Goal: Obtain resource: Download file/media

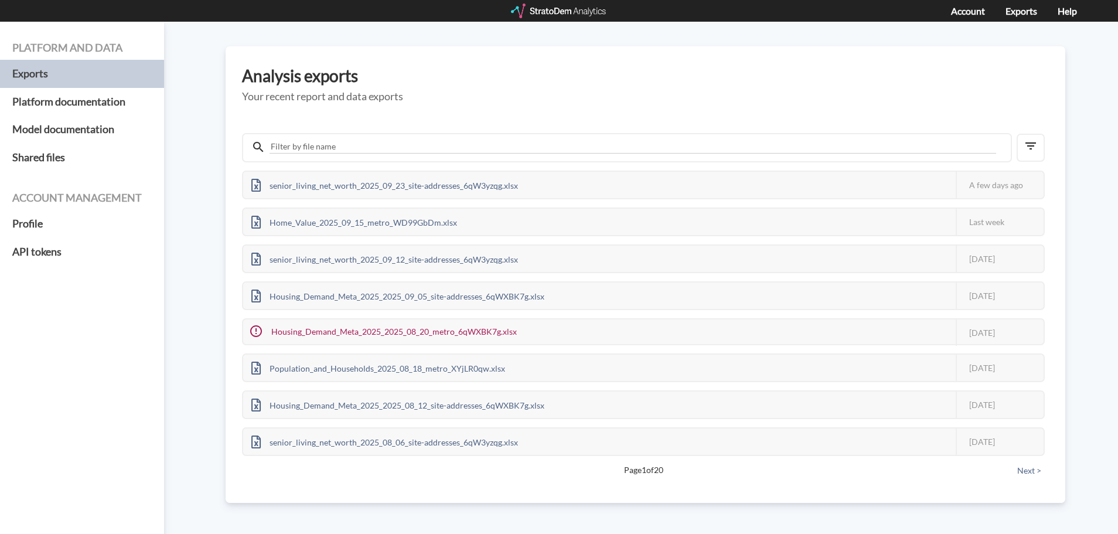
click at [549, 8] on div at bounding box center [559, 11] width 97 height 15
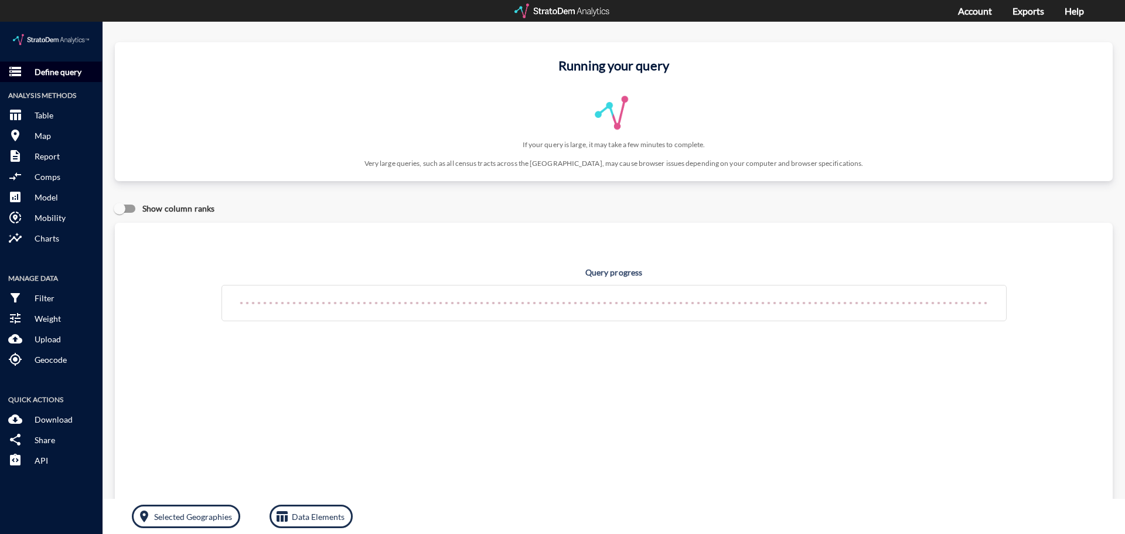
click p "Define query"
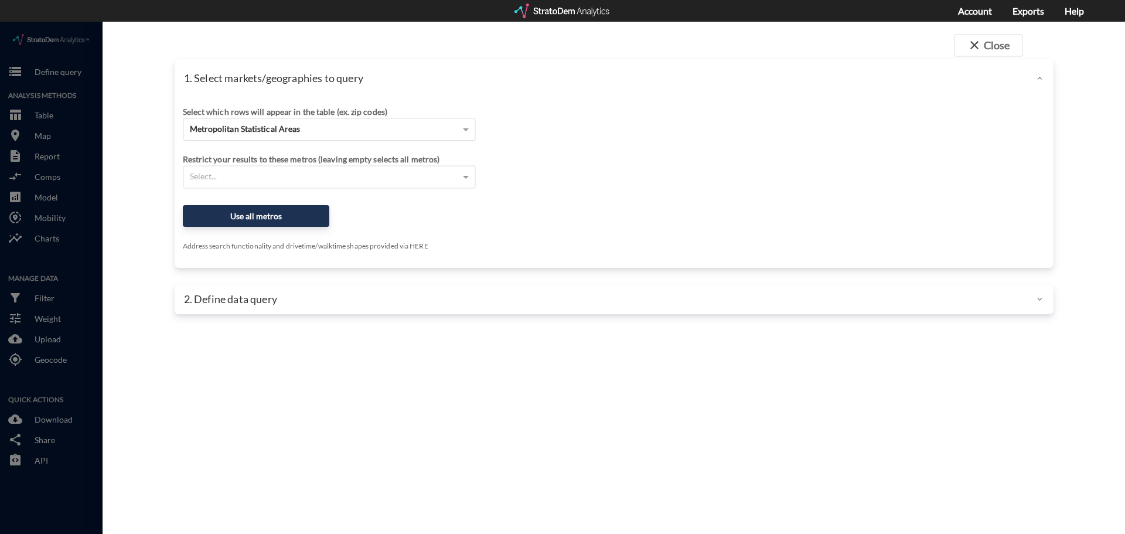
click div "Metropolitan Statistical Areas"
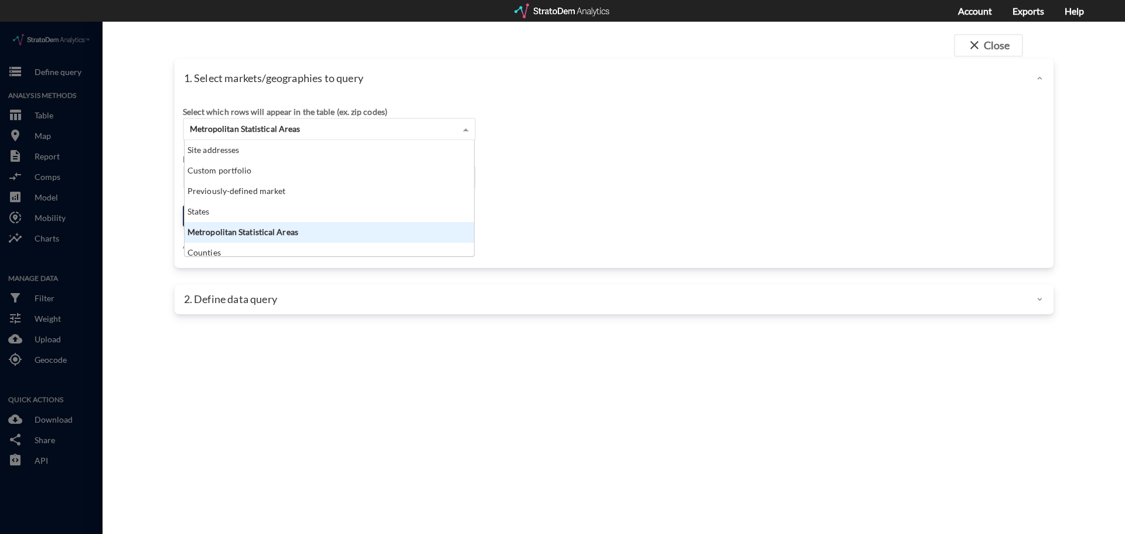
scroll to position [107, 282]
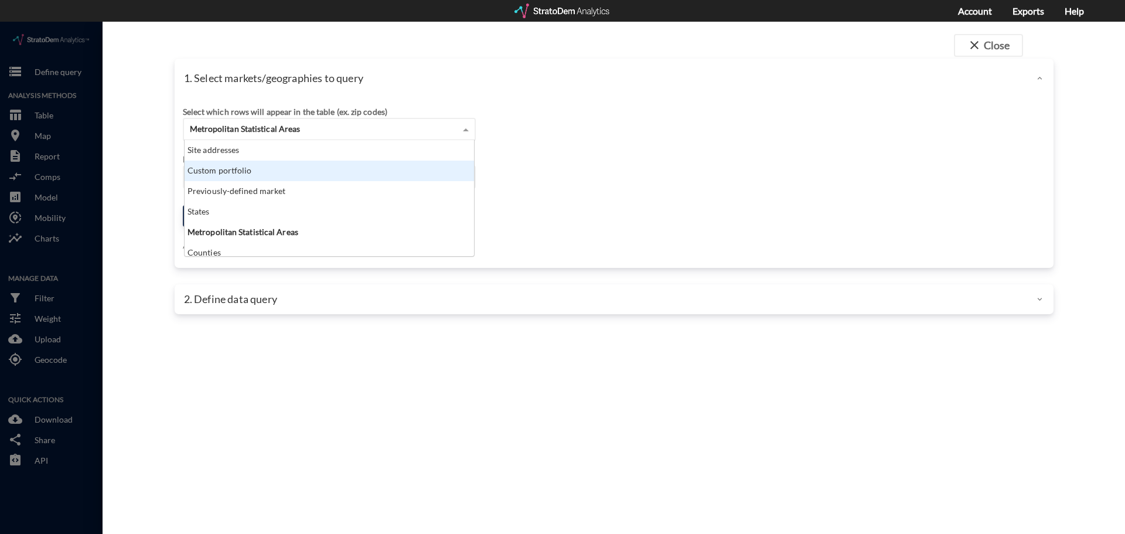
click div "Custom portfolio"
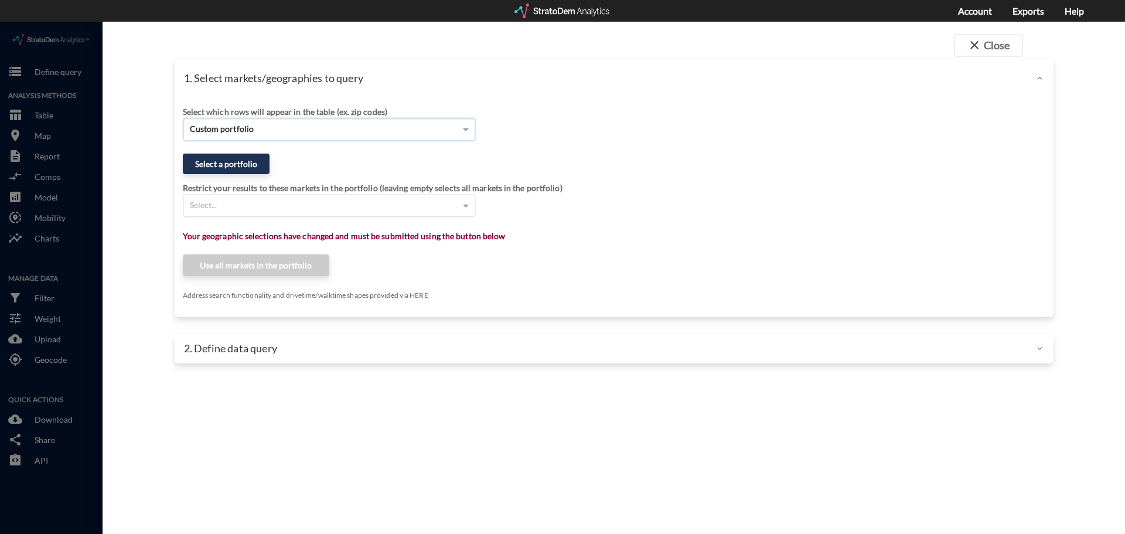
click div "Select..."
click button "Select a portfolio"
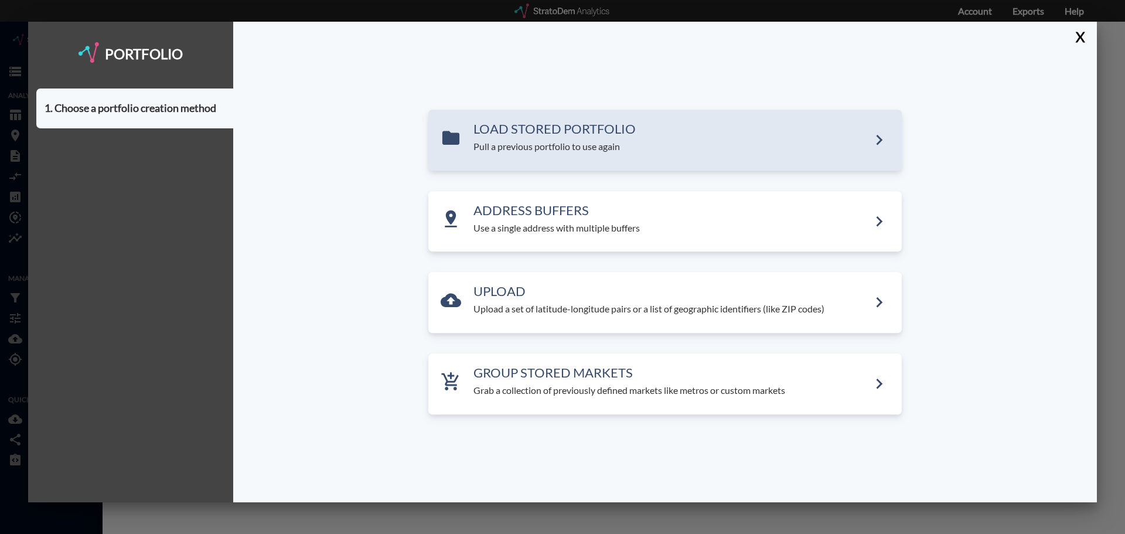
click at [597, 152] on p "Pull a previous portfolio to use again" at bounding box center [670, 146] width 395 height 13
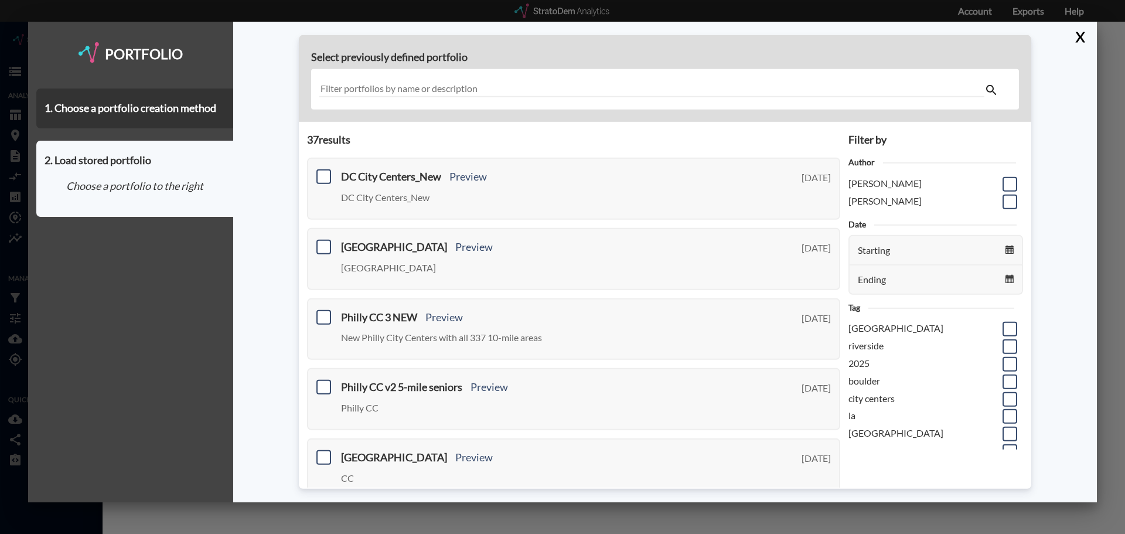
click at [483, 89] on input "text" at bounding box center [651, 89] width 665 height 16
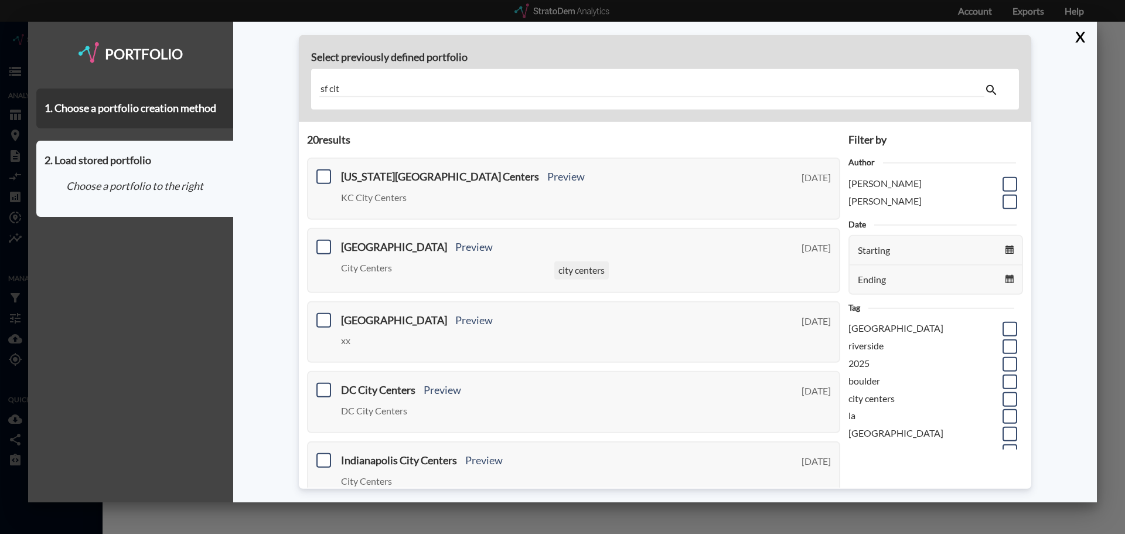
type input "sf cit"
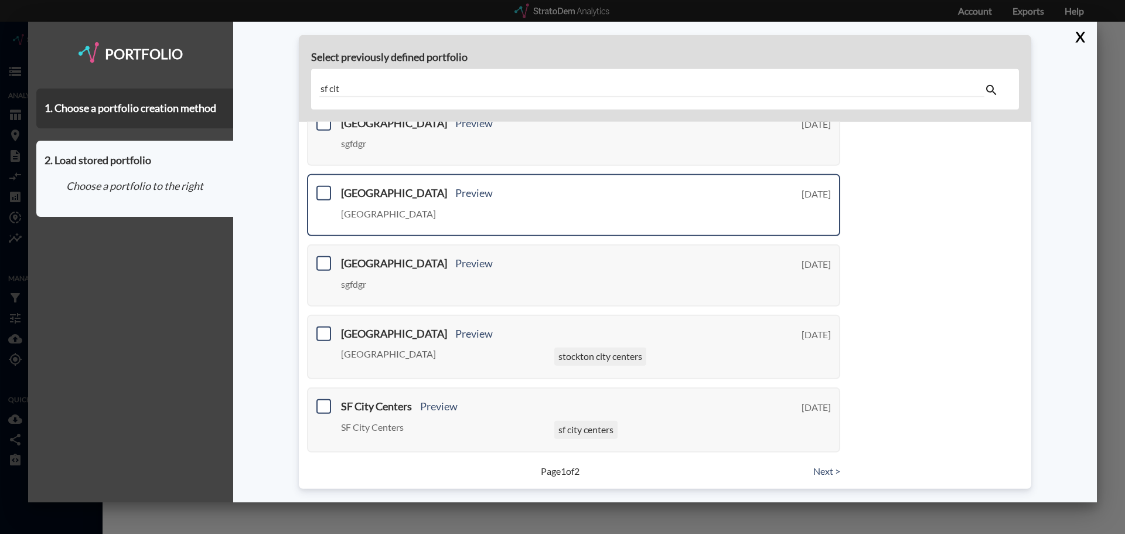
scroll to position [410, 0]
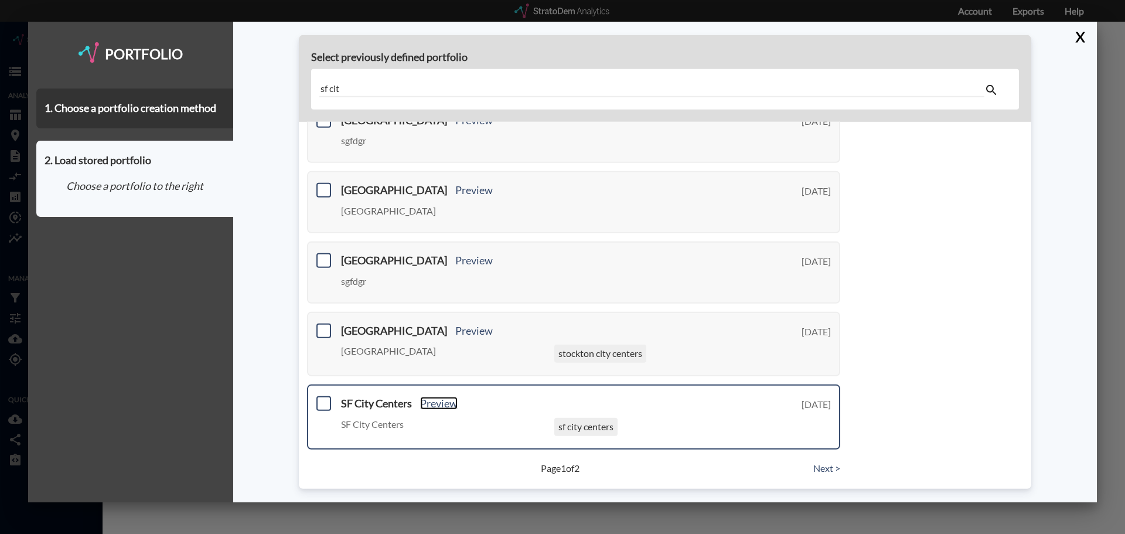
click at [421, 404] on link "Preview" at bounding box center [438, 403] width 37 height 13
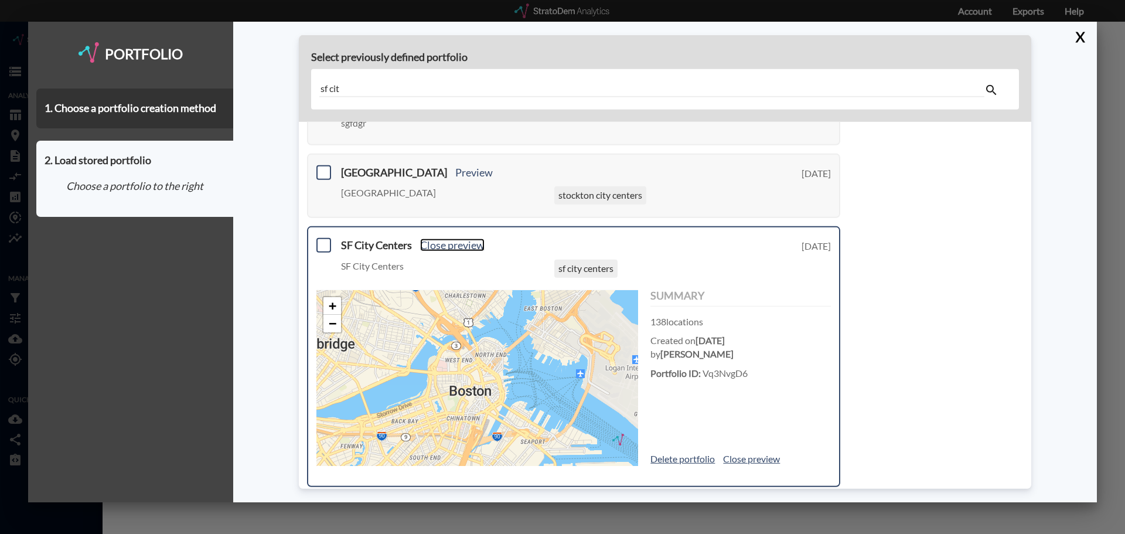
scroll to position [586, 0]
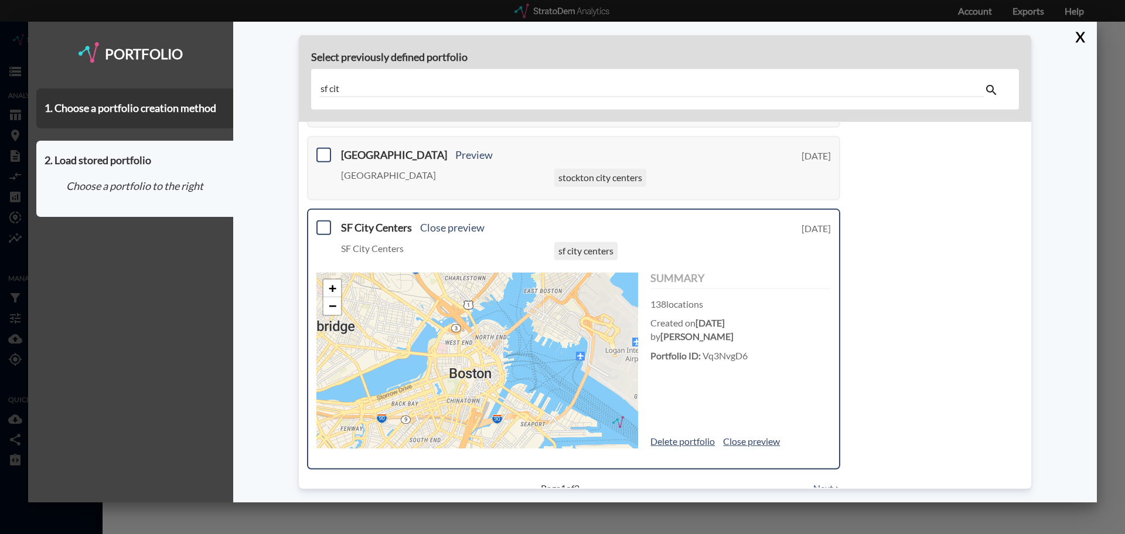
click at [314, 227] on div "SF City Centers Close preview SF City Centers sf city centers Wednesday, August…" at bounding box center [573, 339] width 533 height 260
click at [320, 227] on span at bounding box center [323, 227] width 15 height 15
click at [322, 223] on input "checkbox" at bounding box center [322, 223] width 0 height 0
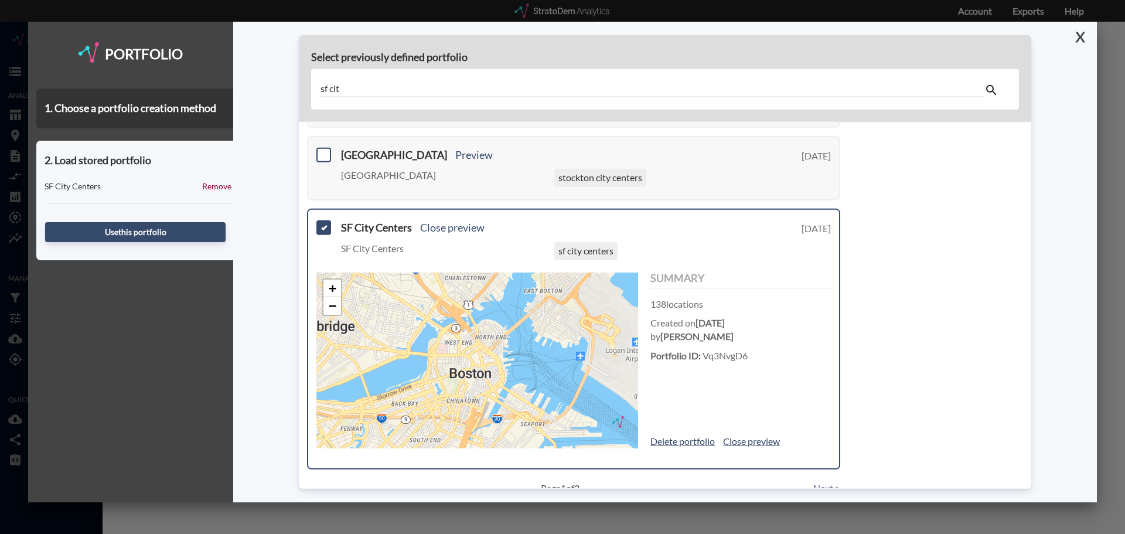
click at [1084, 36] on button "X" at bounding box center [1077, 37] width 21 height 30
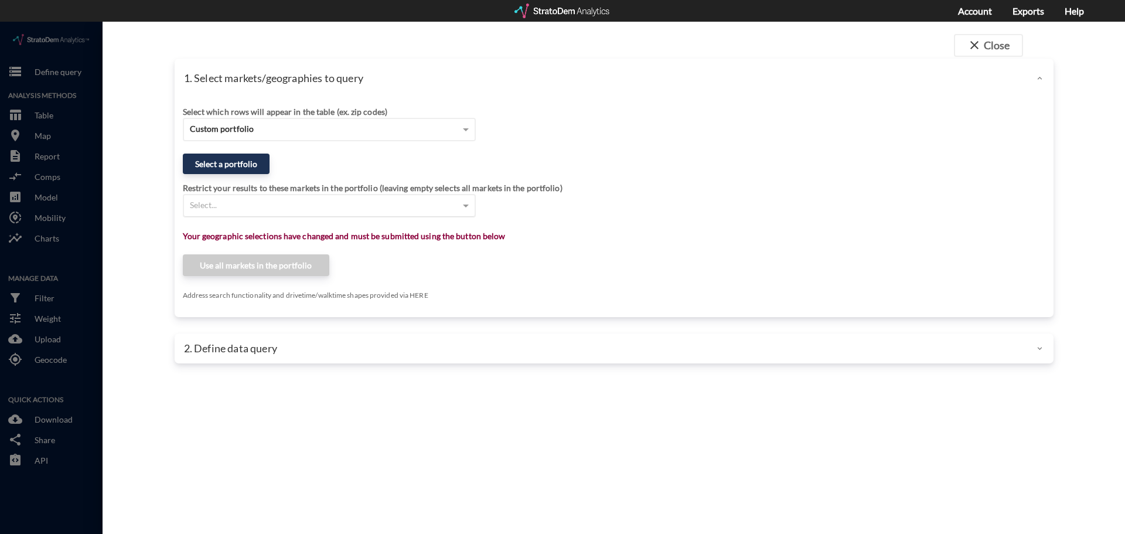
click div "Select..."
click div "Restrict your results to these markets in the portfolio (leaving empty selects …"
click button "Select a portfolio"
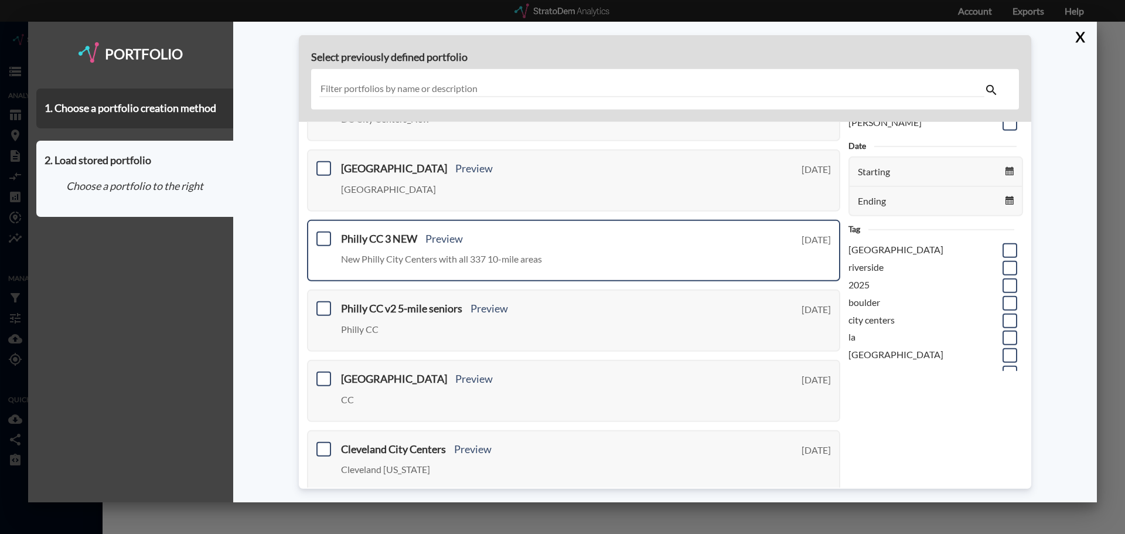
scroll to position [0, 0]
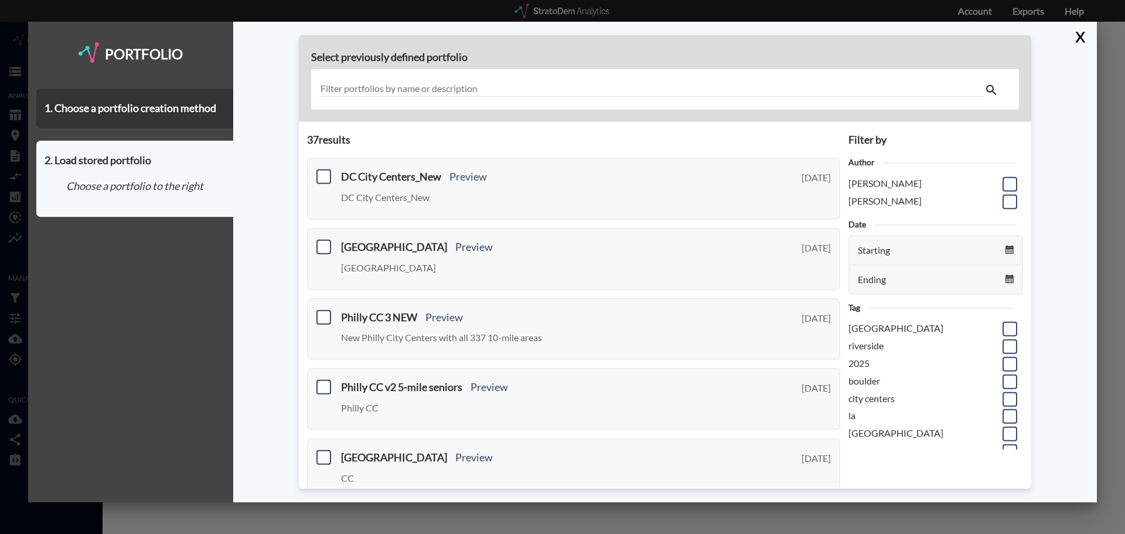
click at [501, 84] on input "text" at bounding box center [651, 89] width 665 height 16
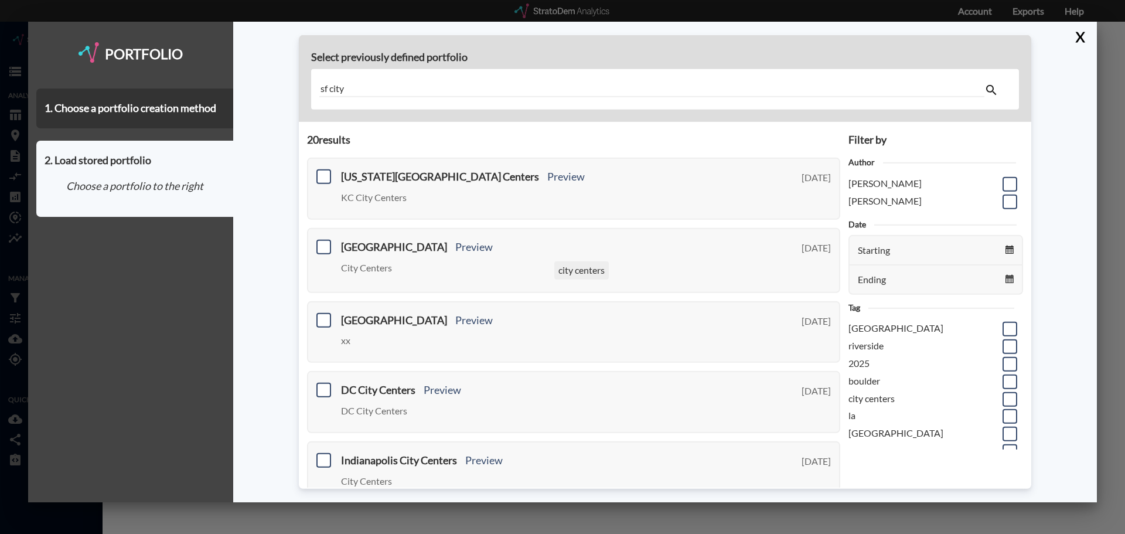
type input "sf city"
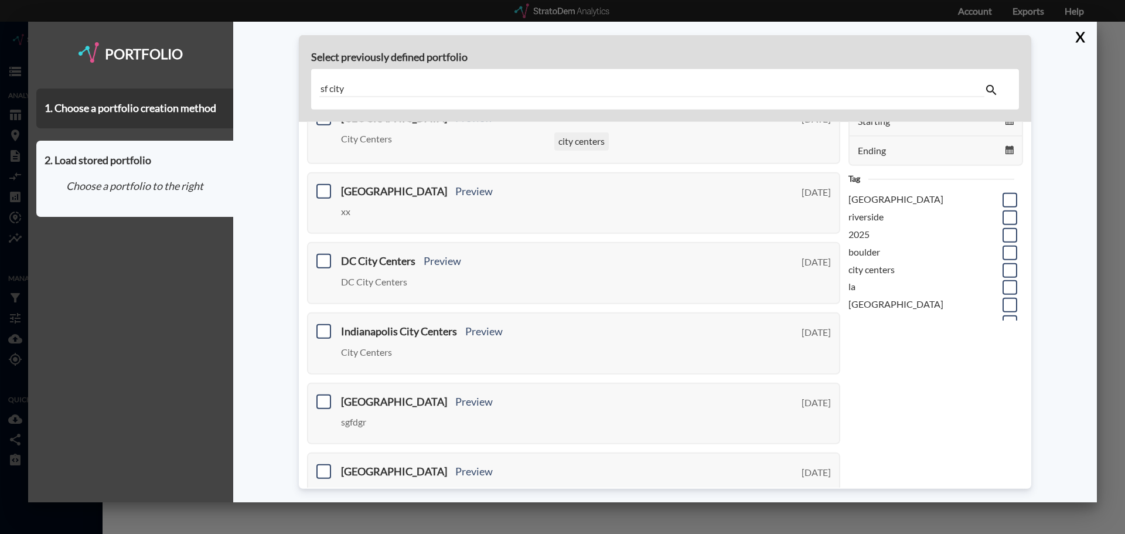
scroll to position [410, 0]
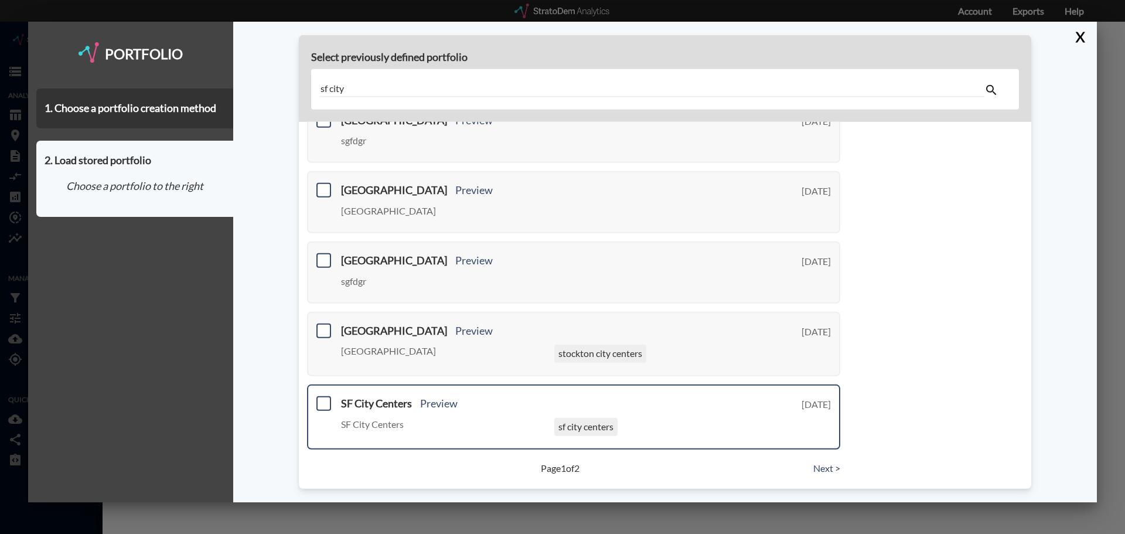
click at [332, 404] on div "SF City Centers Preview SF City Centers sf city centers Wednesday, August 21, 2…" at bounding box center [573, 416] width 533 height 65
click at [322, 403] on span at bounding box center [323, 403] width 15 height 15
click at [322, 398] on input "checkbox" at bounding box center [322, 398] width 0 height 0
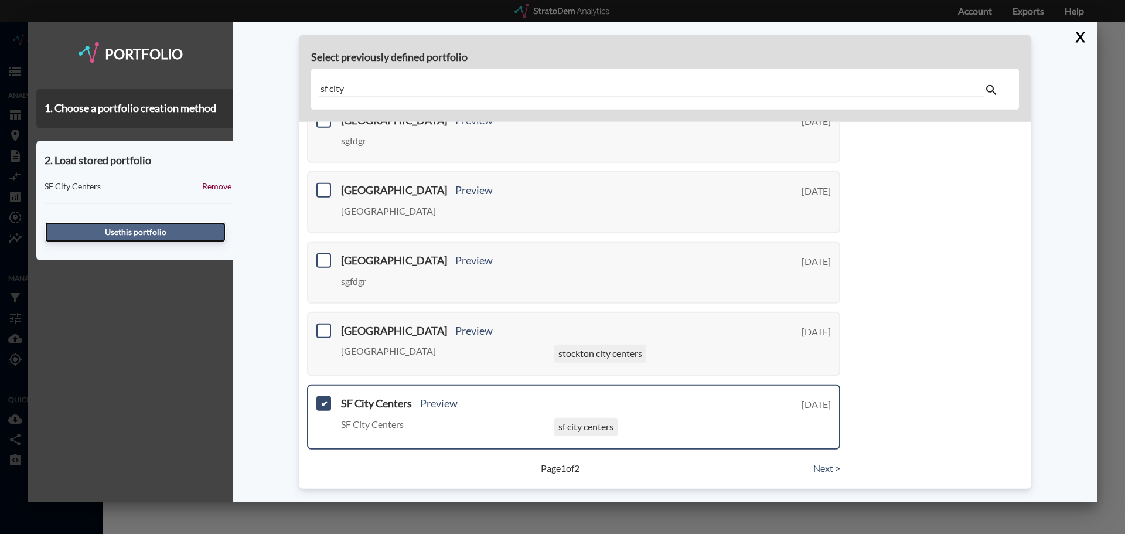
click at [169, 232] on button "Use this portfolio" at bounding box center [135, 232] width 180 height 20
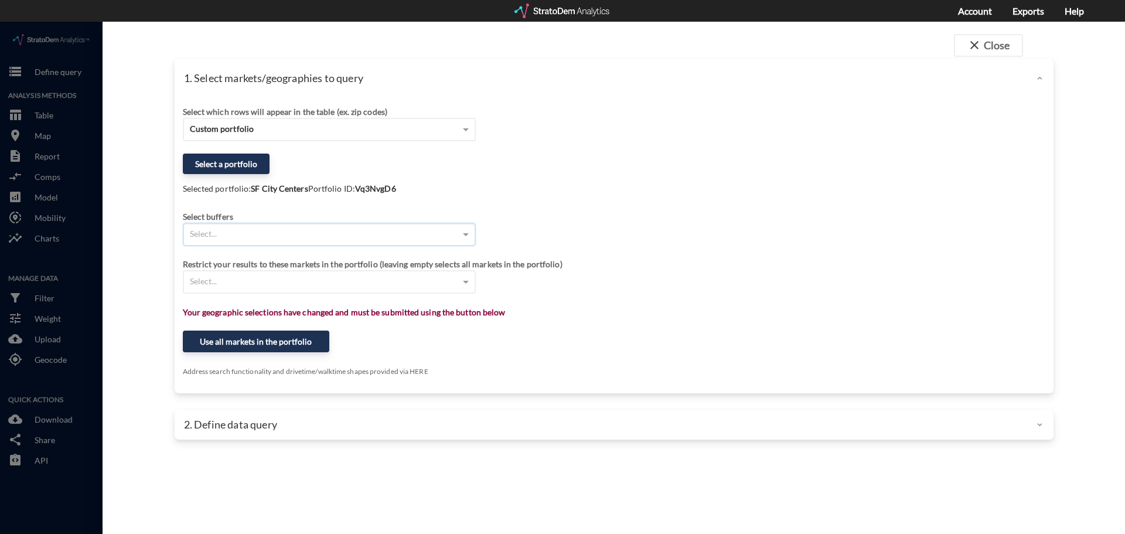
click div "Select..."
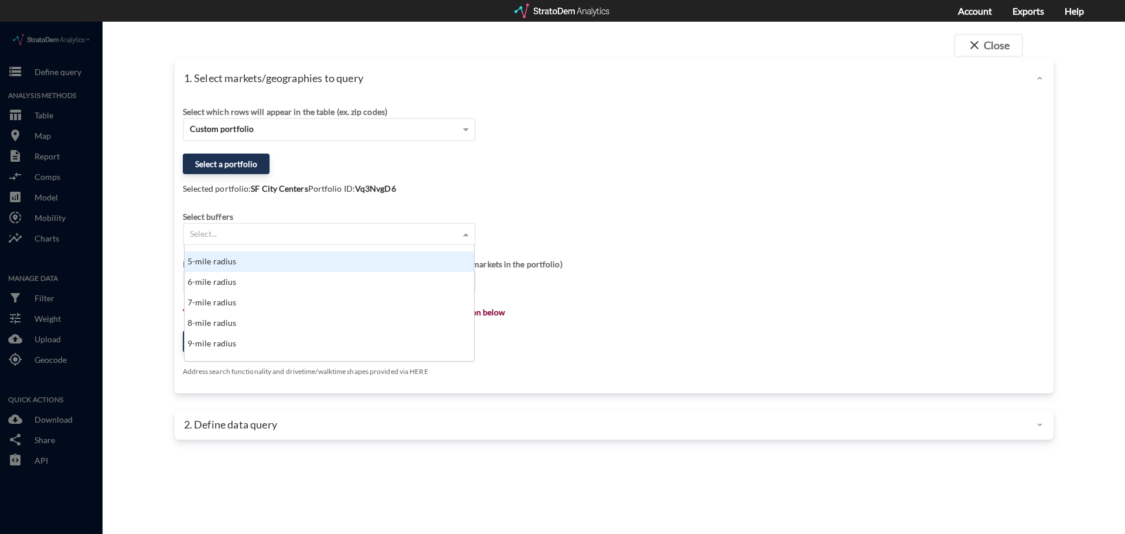
scroll to position [117, 0]
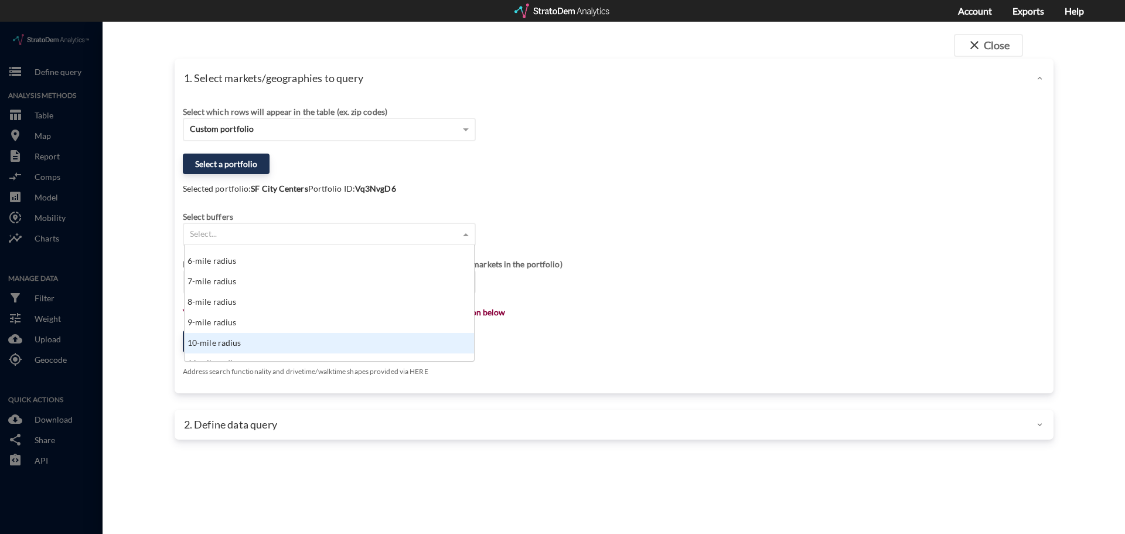
click div "10-mile radius"
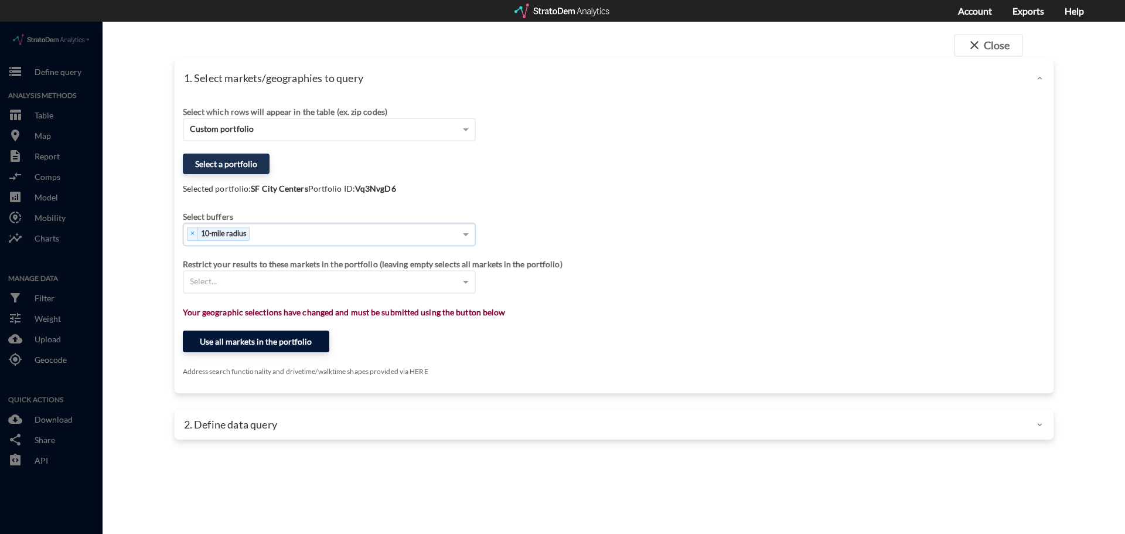
click button "Use all markets in the portfolio"
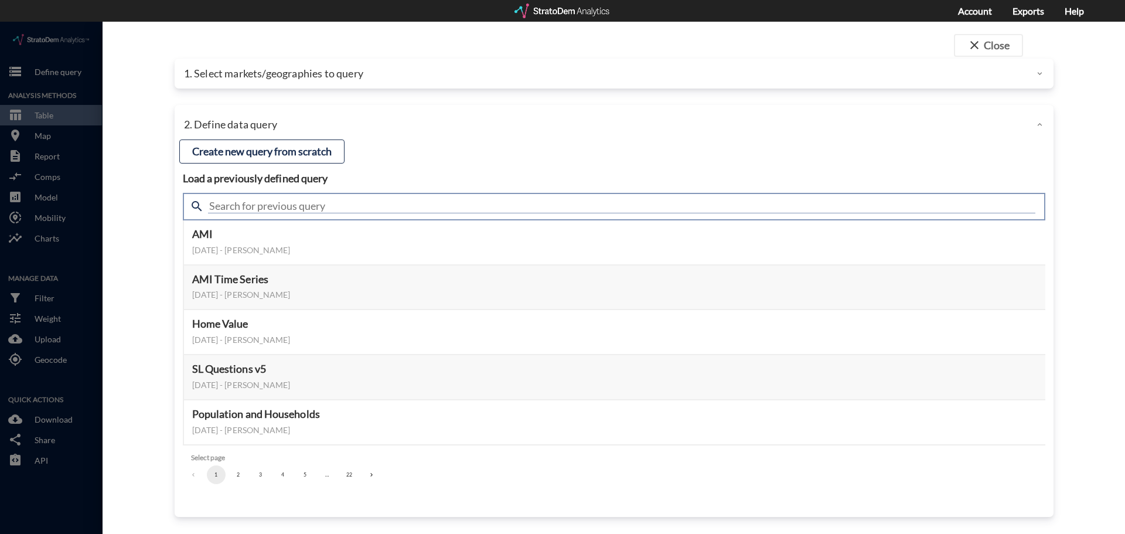
click input "text"
type input "housing"
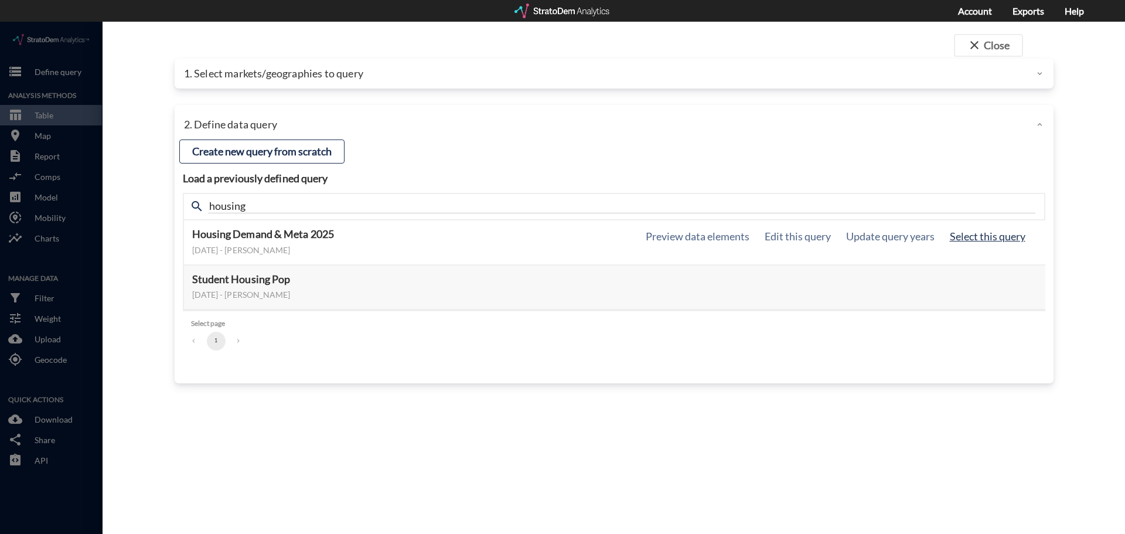
click button "Select this query"
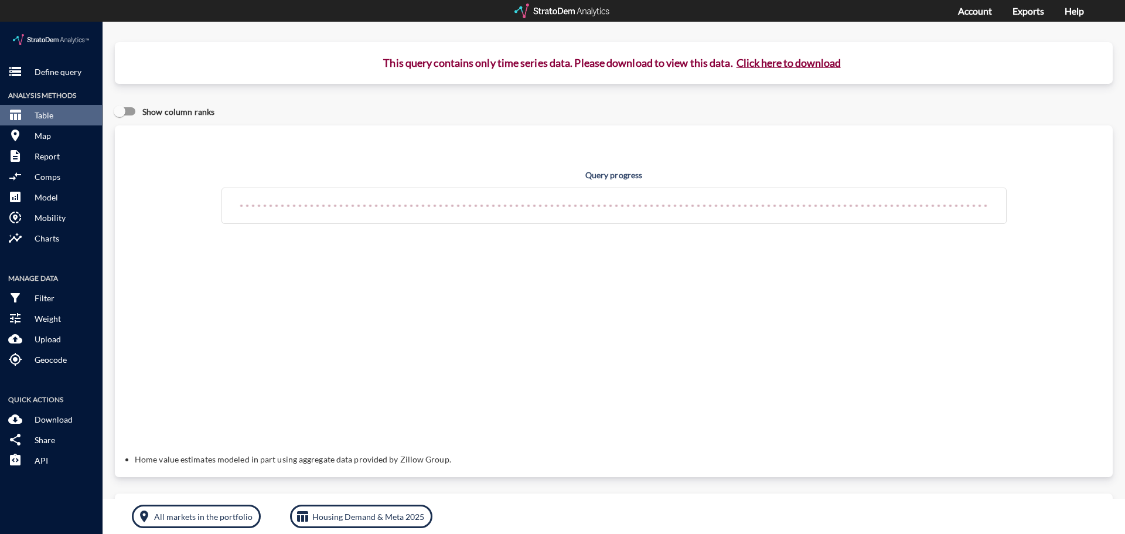
click button "Click here to download"
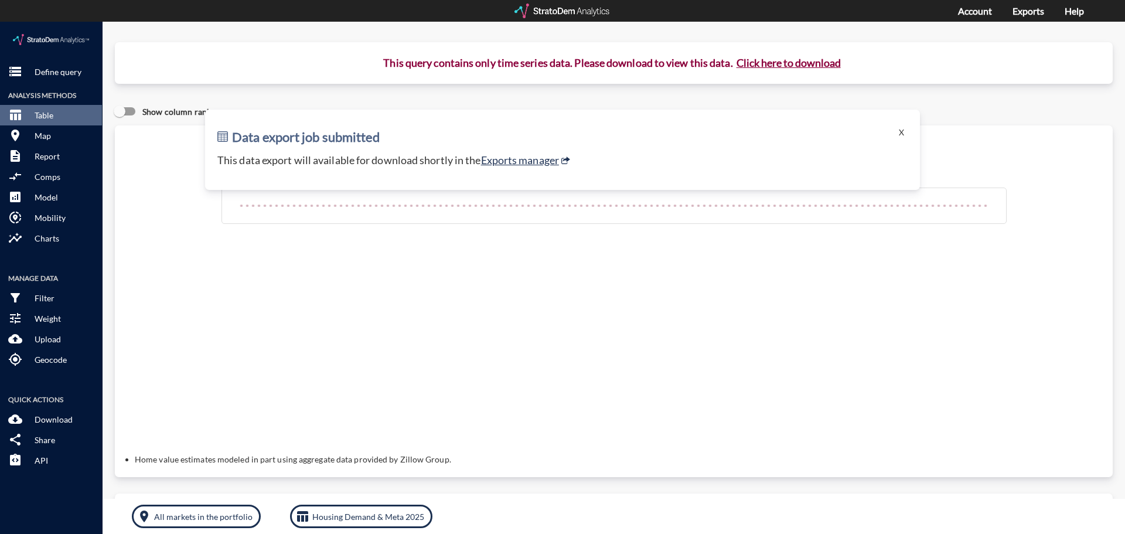
click button "Click here to download"
click p "This data export will available for download shortly in the Exports manager"
click link "Exports manager"
click button "X"
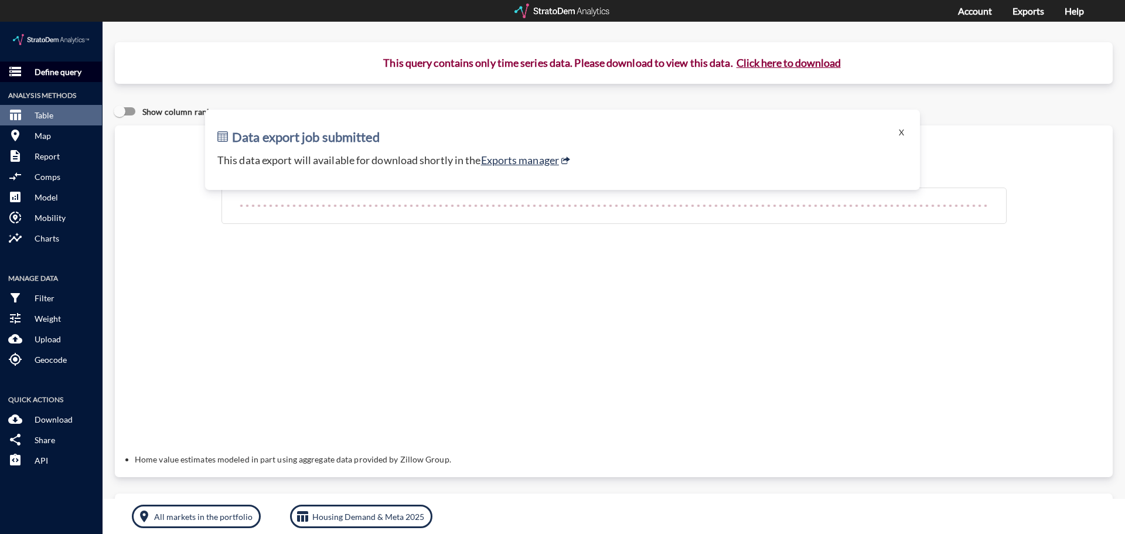
click p "Define query"
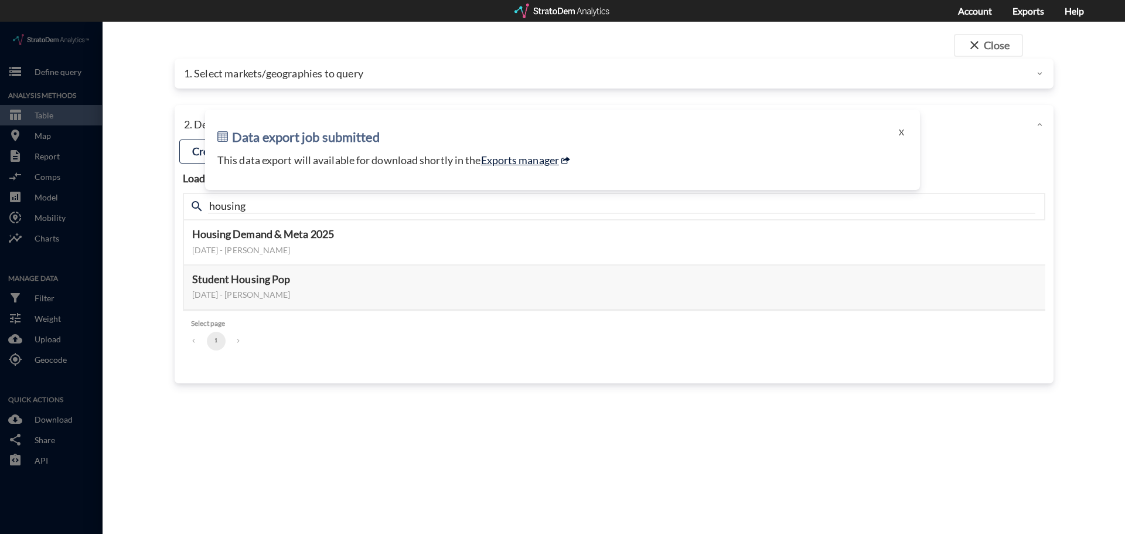
click link "Exports manager"
click button "X"
click button "close Close"
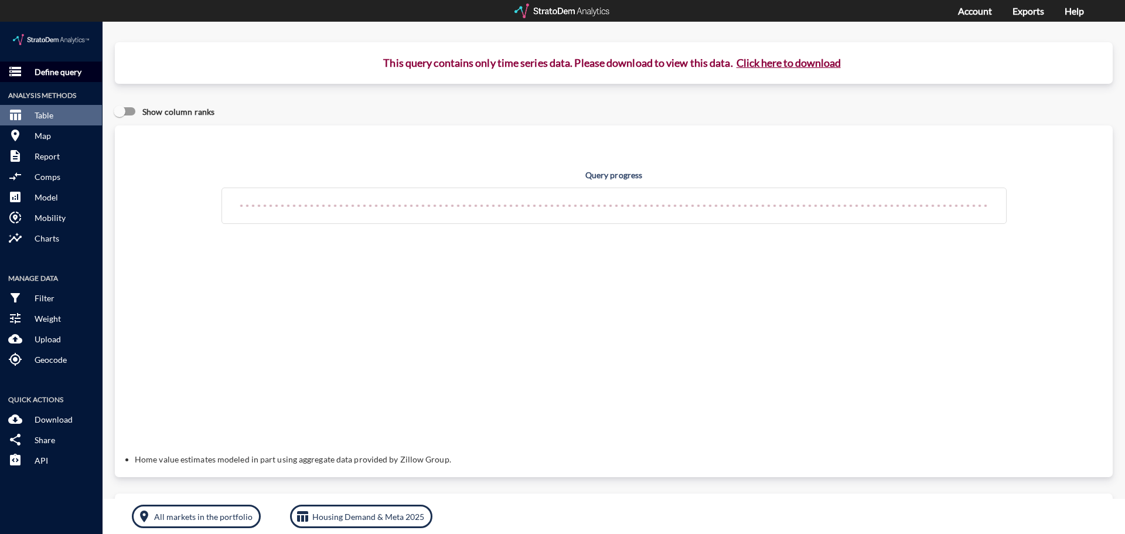
click button "storage Define query"
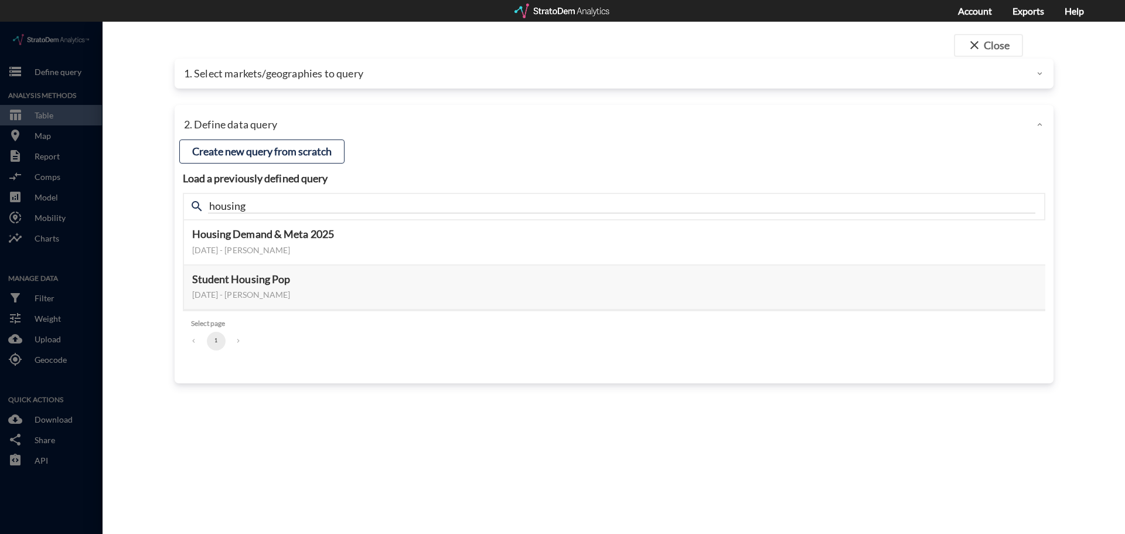
click p "1. Select markets/geographies to query"
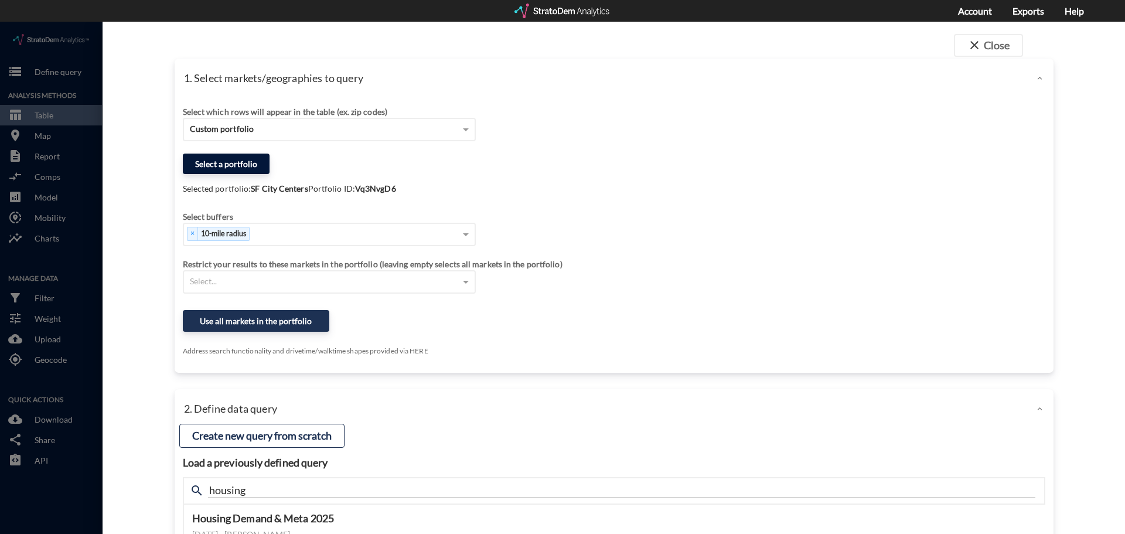
click button "Select a portfolio"
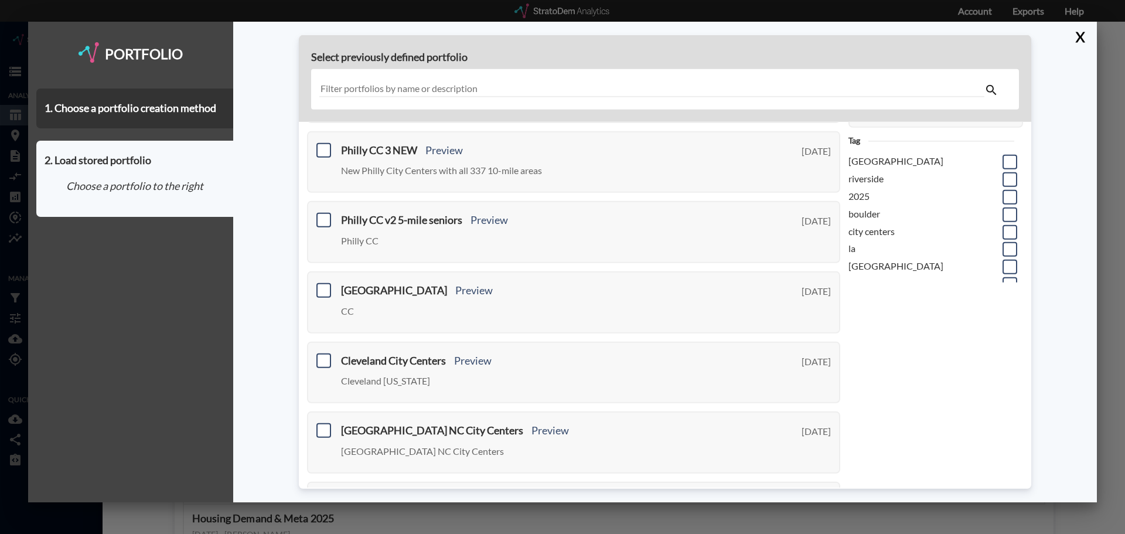
scroll to position [0, 0]
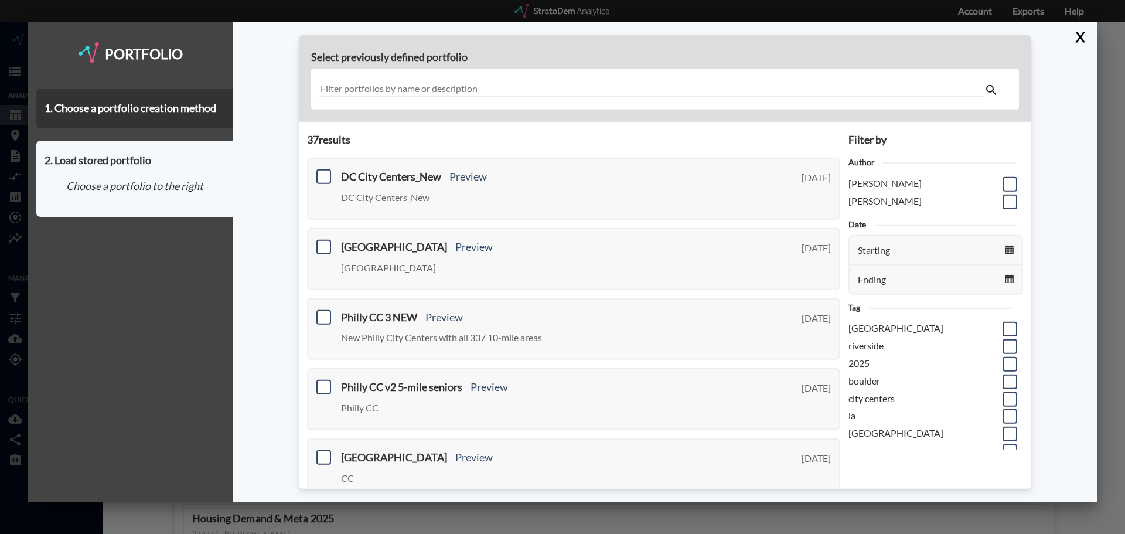
click at [359, 87] on input "text" at bounding box center [651, 89] width 665 height 16
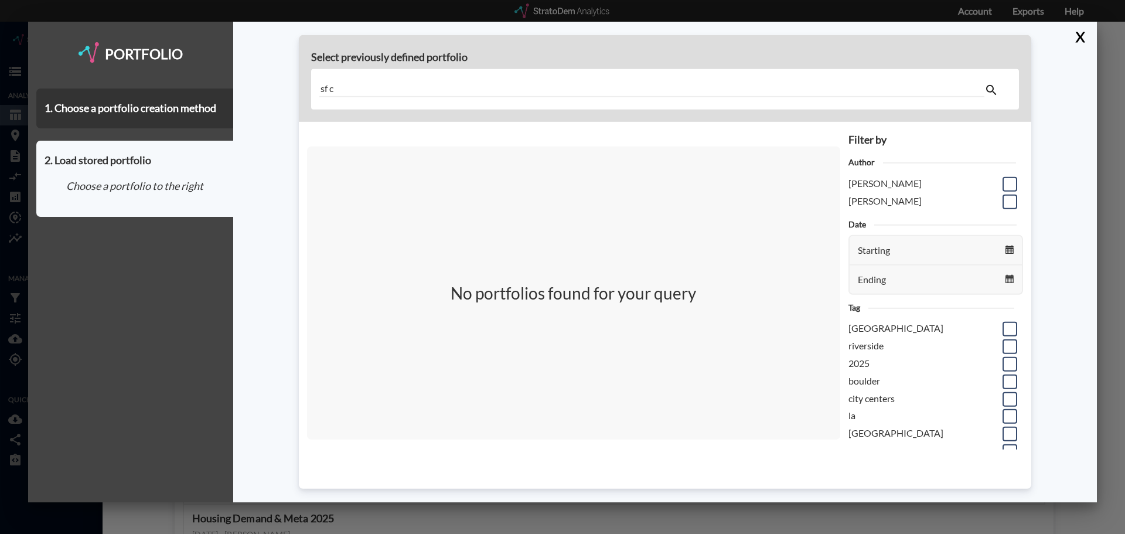
type input "sf c"
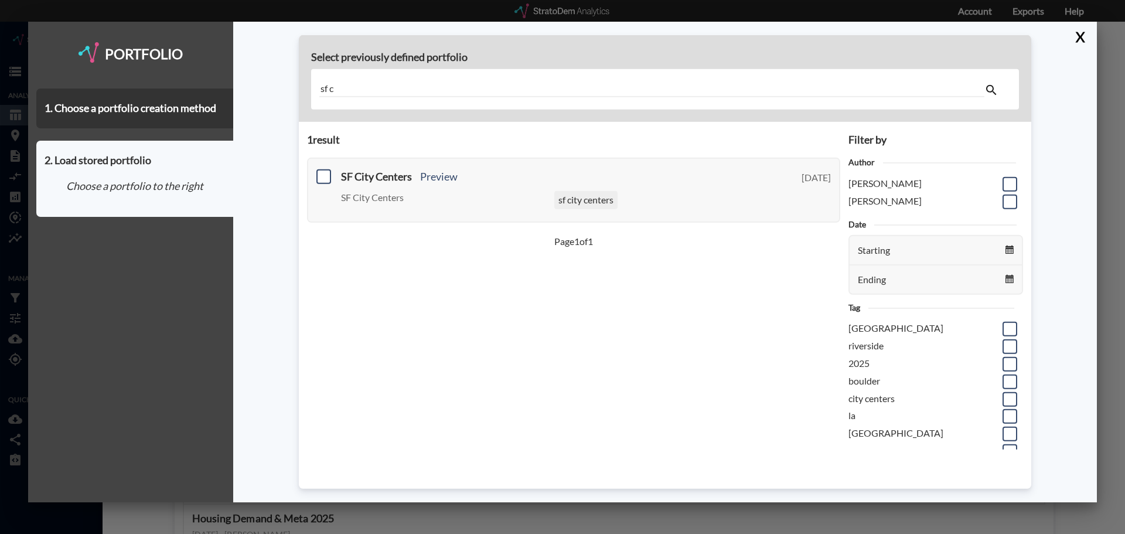
click at [372, 91] on input "sf c" at bounding box center [651, 89] width 665 height 16
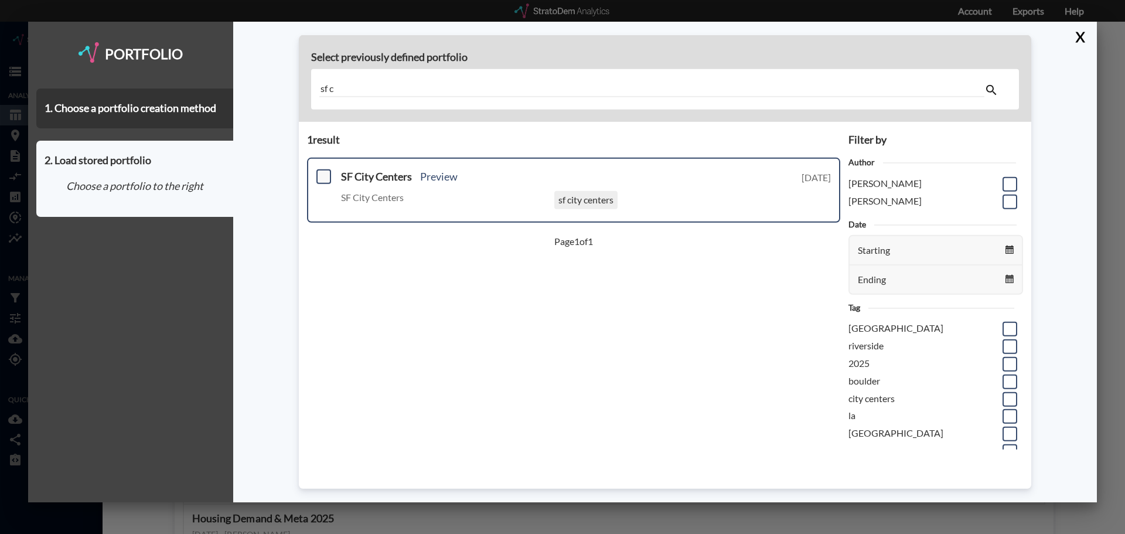
click at [327, 175] on span at bounding box center [323, 176] width 15 height 15
click at [322, 172] on input "checkbox" at bounding box center [322, 172] width 0 height 0
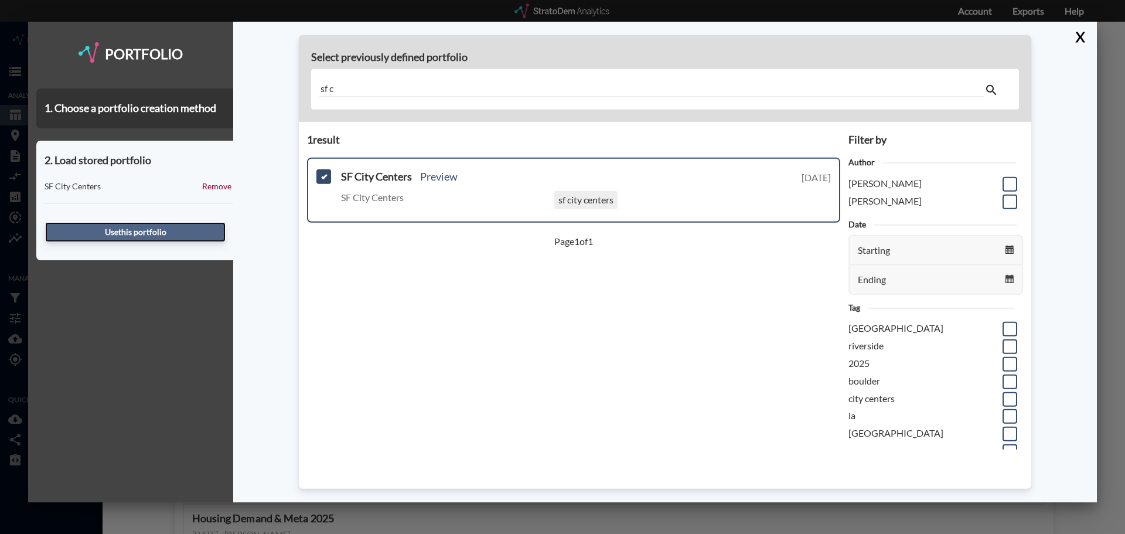
click at [143, 227] on button "Use this portfolio" at bounding box center [135, 232] width 180 height 20
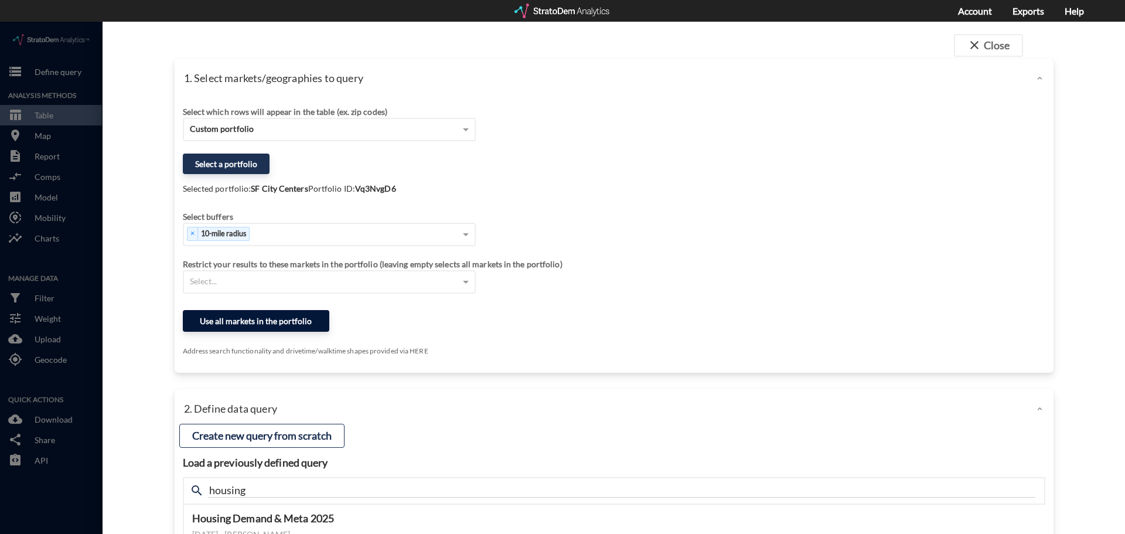
click button "Use all markets in the portfolio"
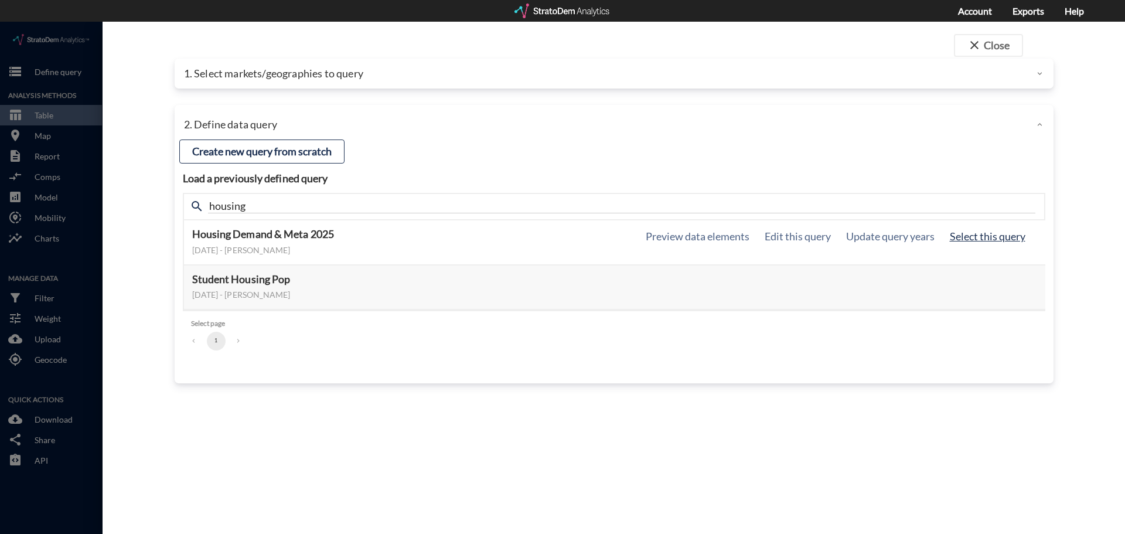
click button "Select this query"
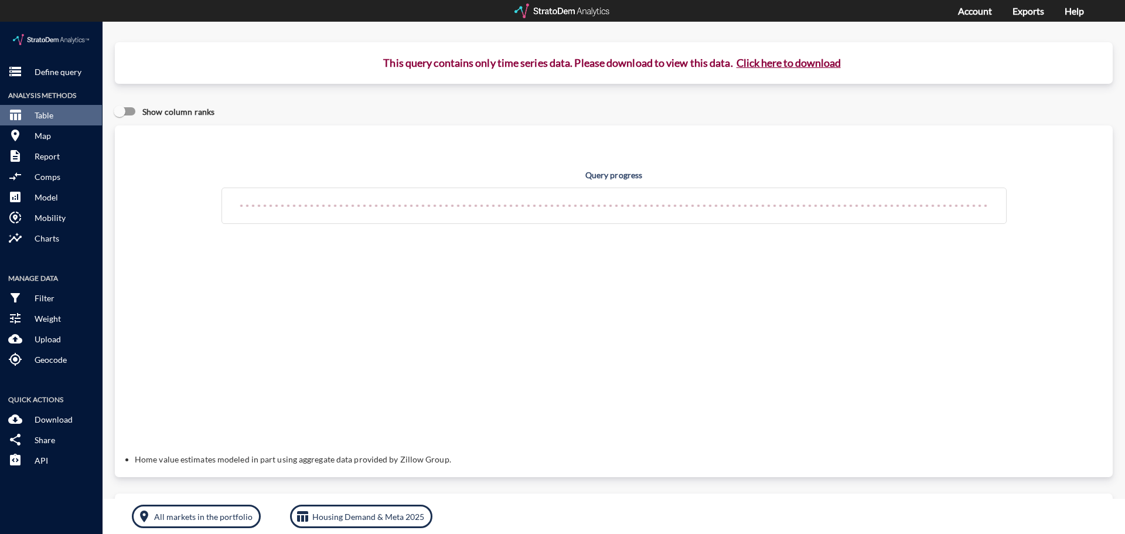
drag, startPoint x: 754, startPoint y: 42, endPoint x: 738, endPoint y: 64, distance: 27.3
click div "This query contains only time series data. Please download to view this data. C…"
click button "Click here to download"
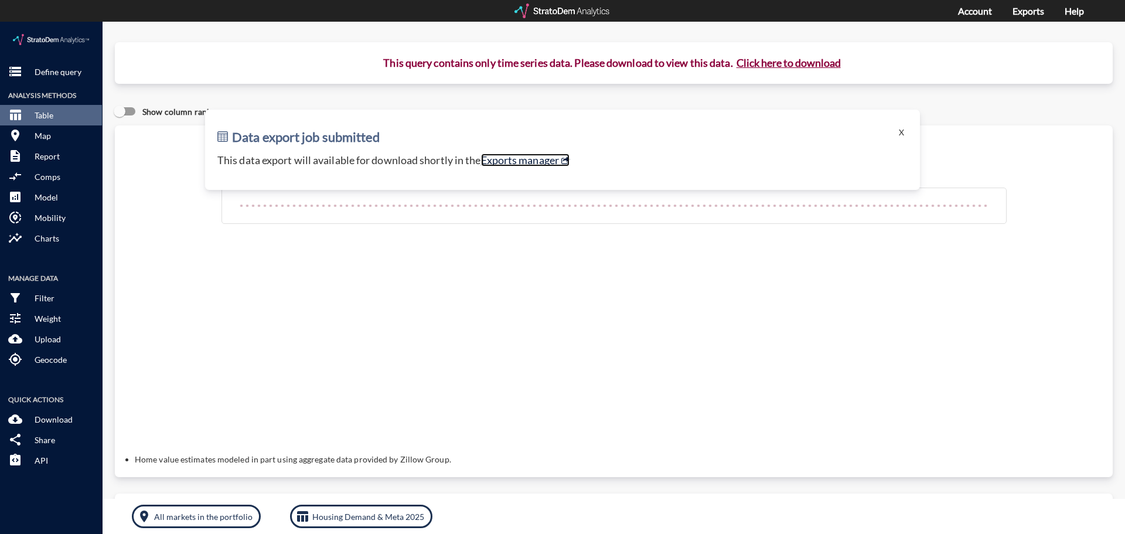
click link "Exports manager"
click p "Define query"
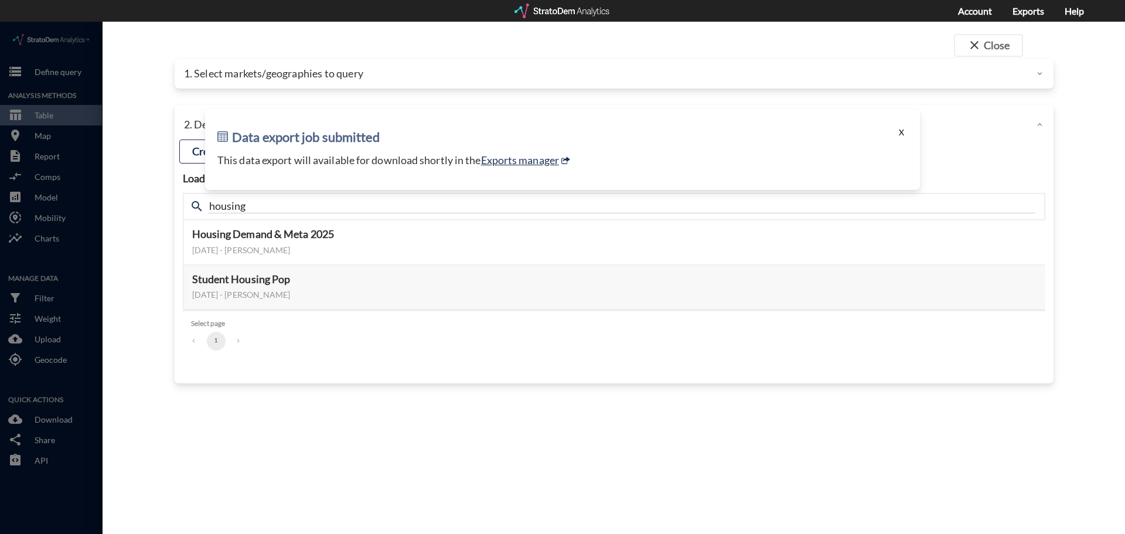
click button "X"
click div "1. Select markets/geographies to query"
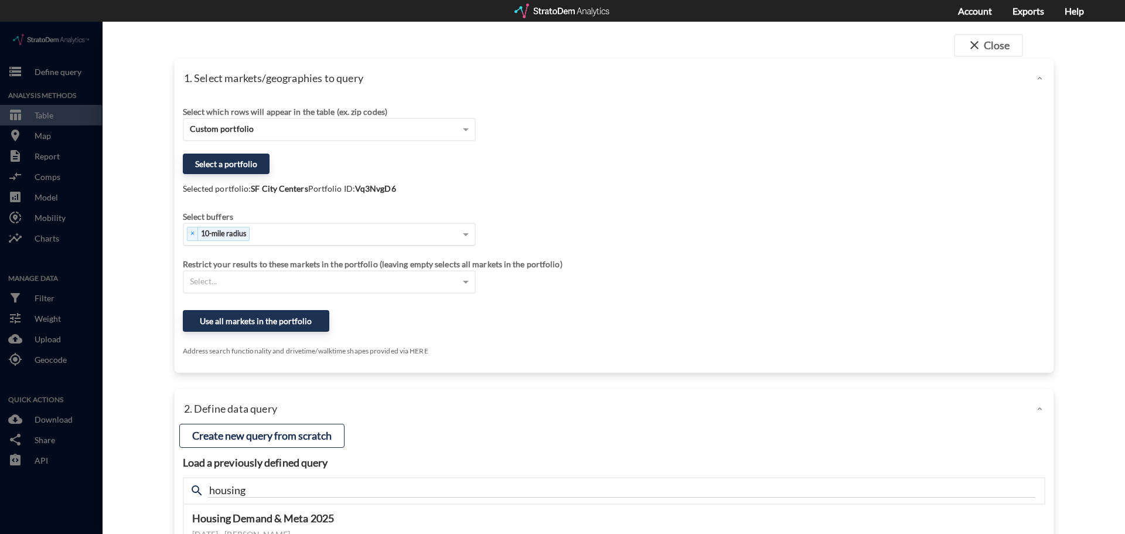
click div "× 10-mile radius"
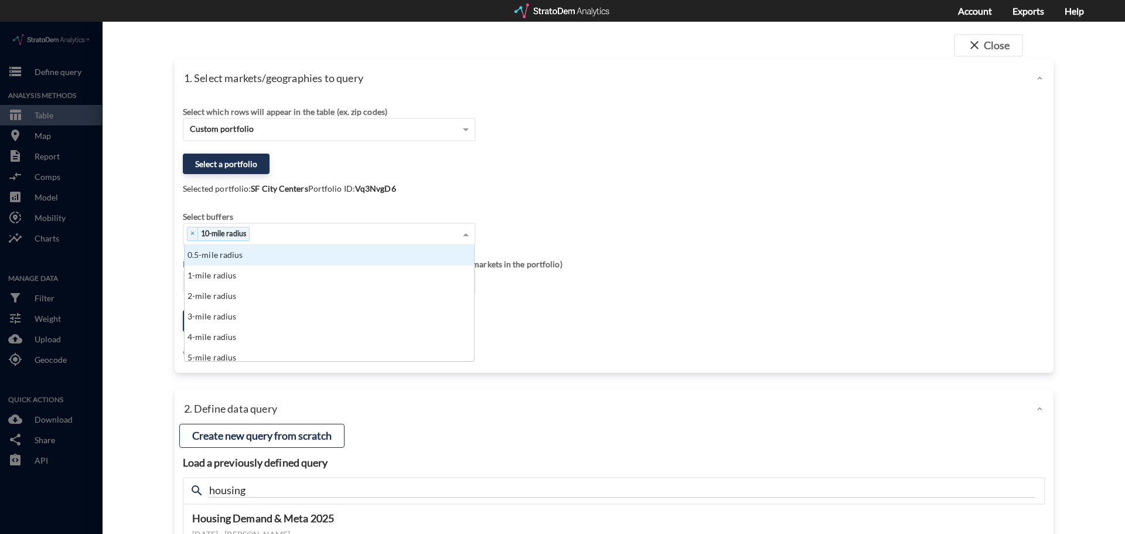
scroll to position [107, 282]
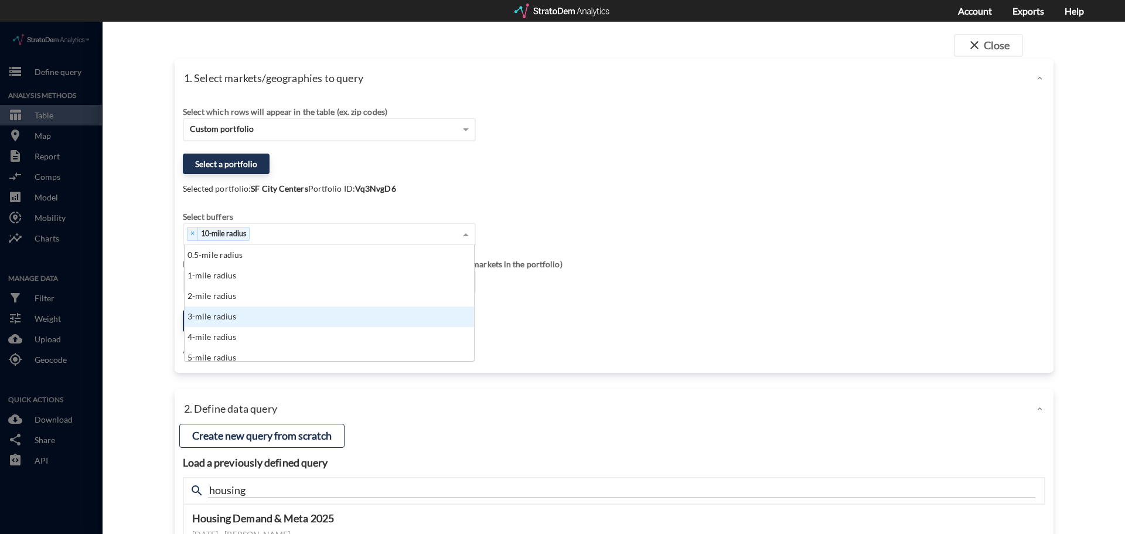
click div "3-mile radius"
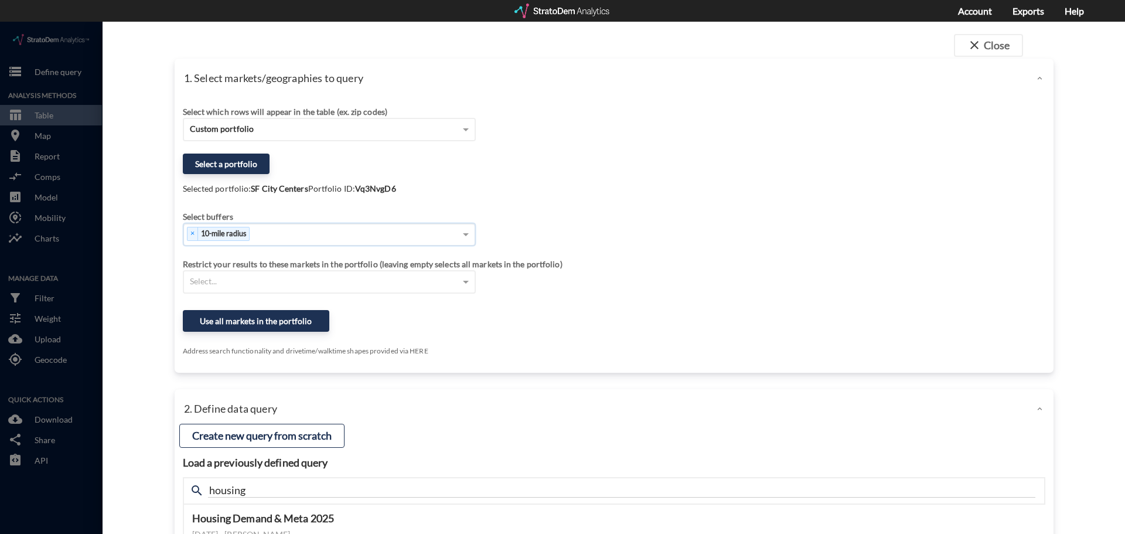
click div "× 10-mile radius"
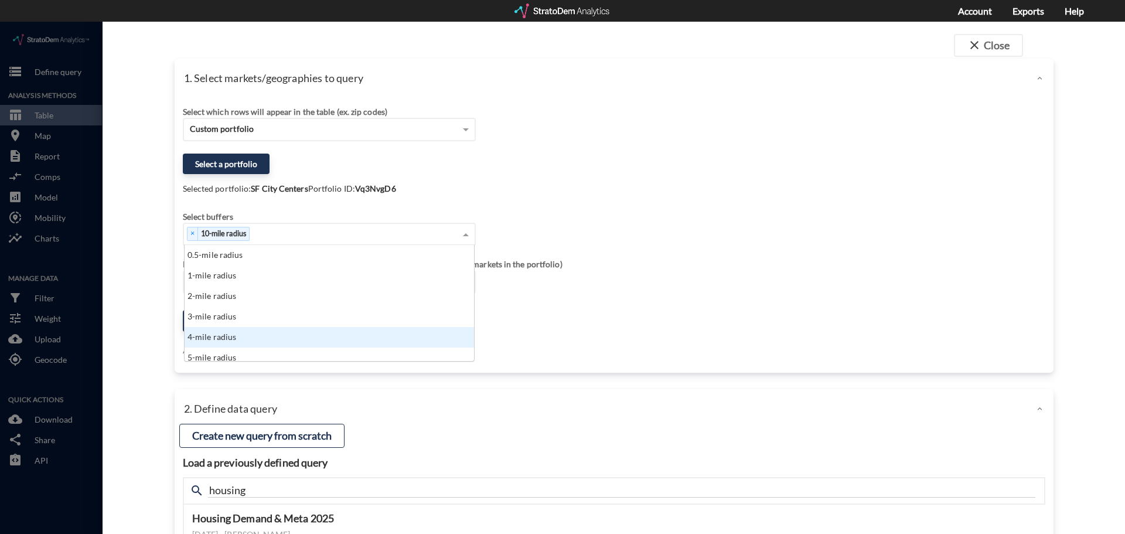
scroll to position [6, 0]
click div "5-mile radius"
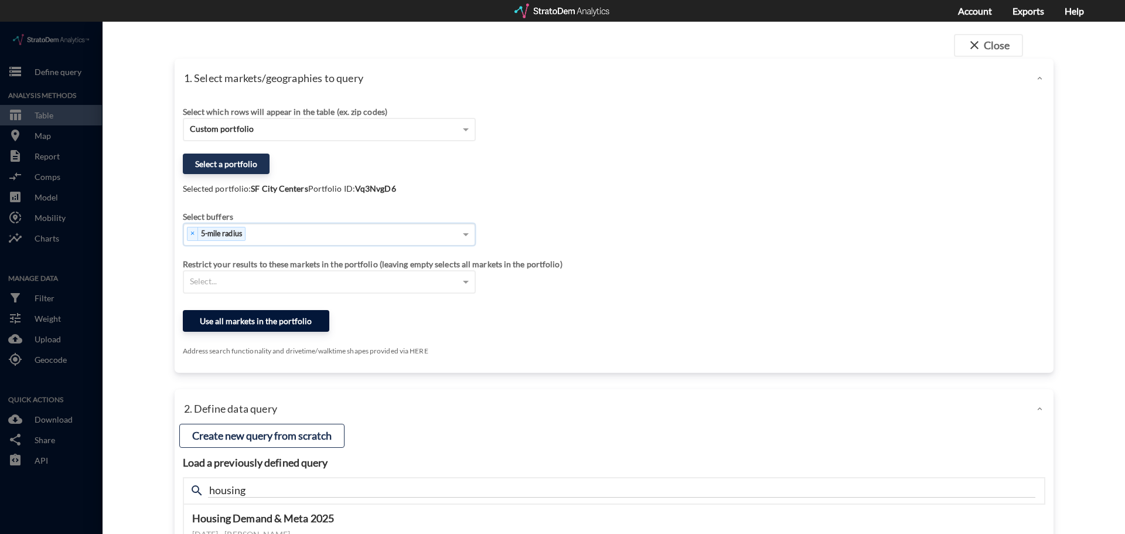
click button "Use all markets in the portfolio"
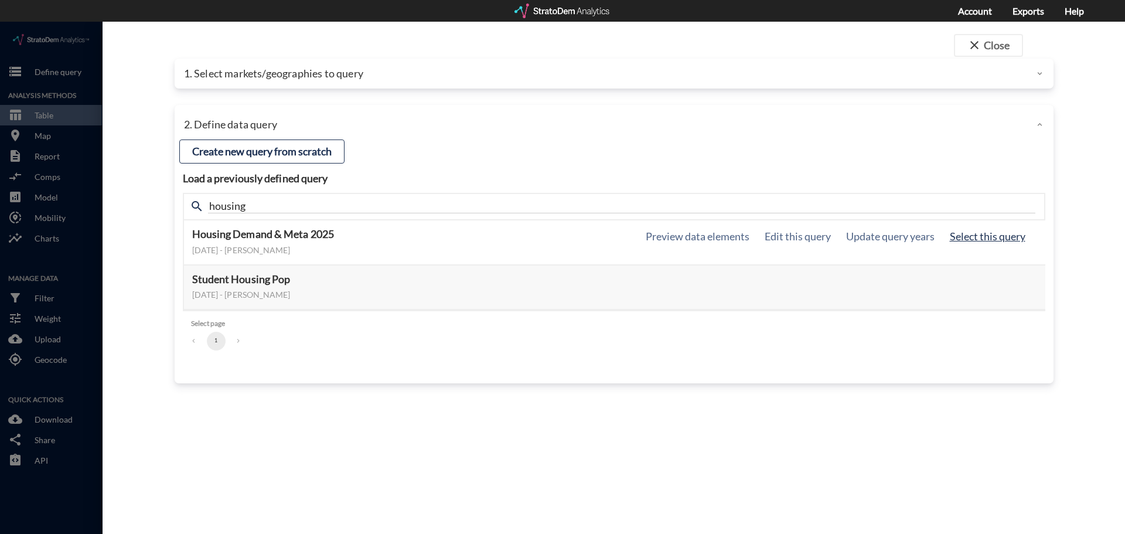
click button "Select this query"
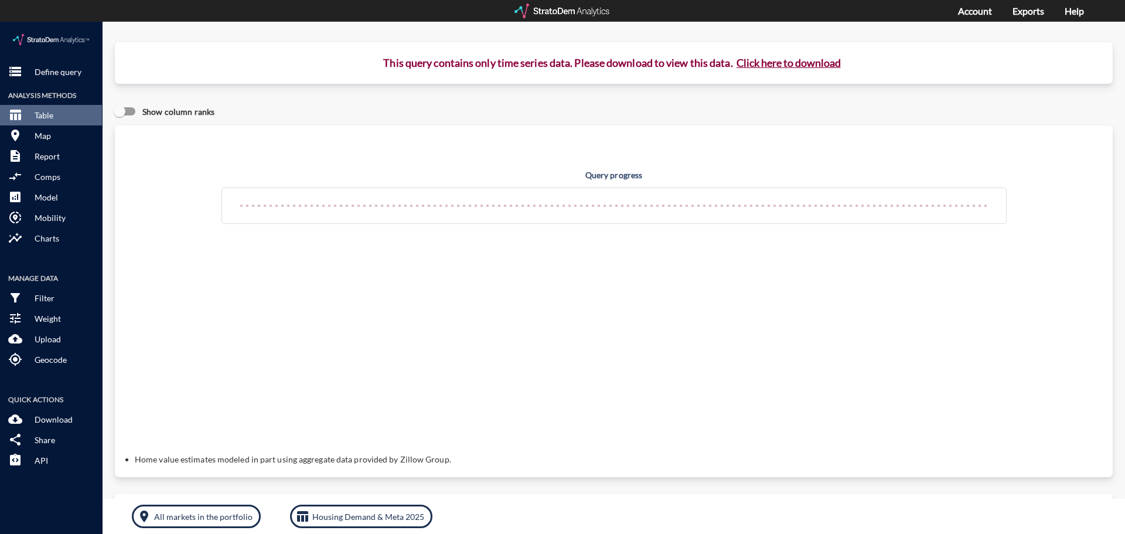
click button "Click here to download"
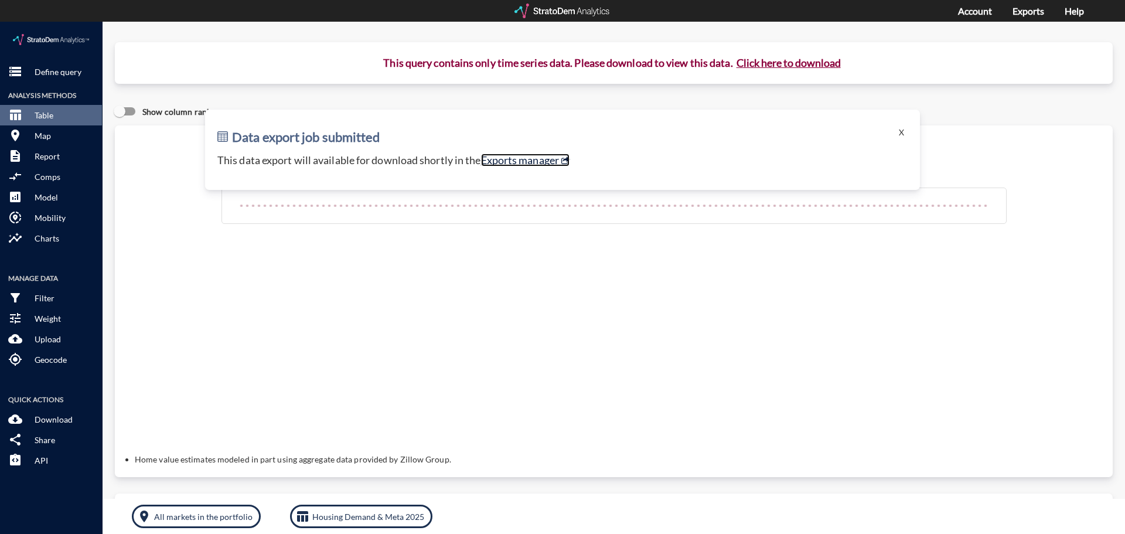
click link "Exports manager"
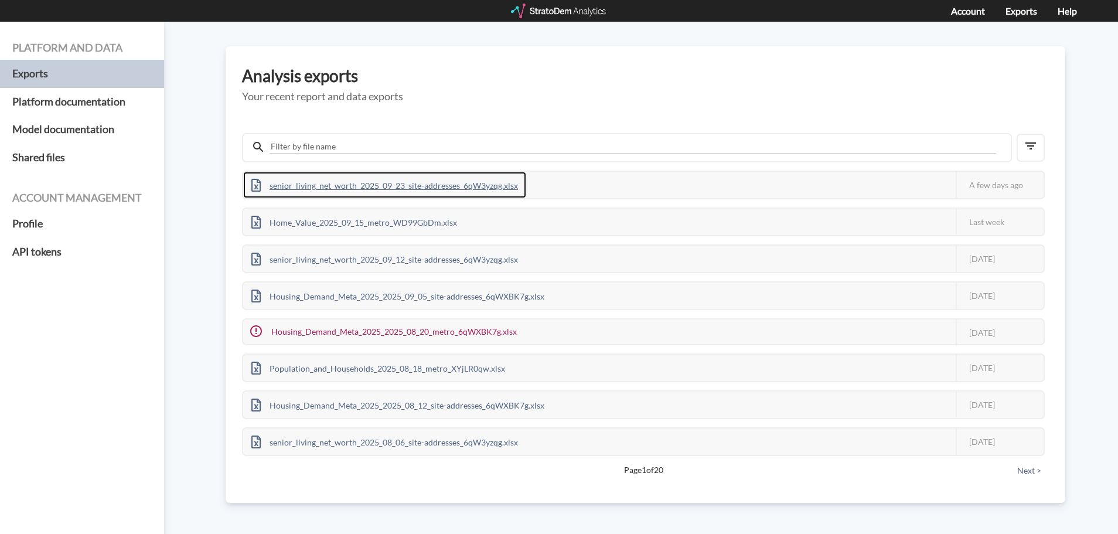
click at [468, 187] on div "senior_living_net_worth_2025_09_23_site-addresses_6qW3yzqg.xlsx" at bounding box center [384, 185] width 283 height 26
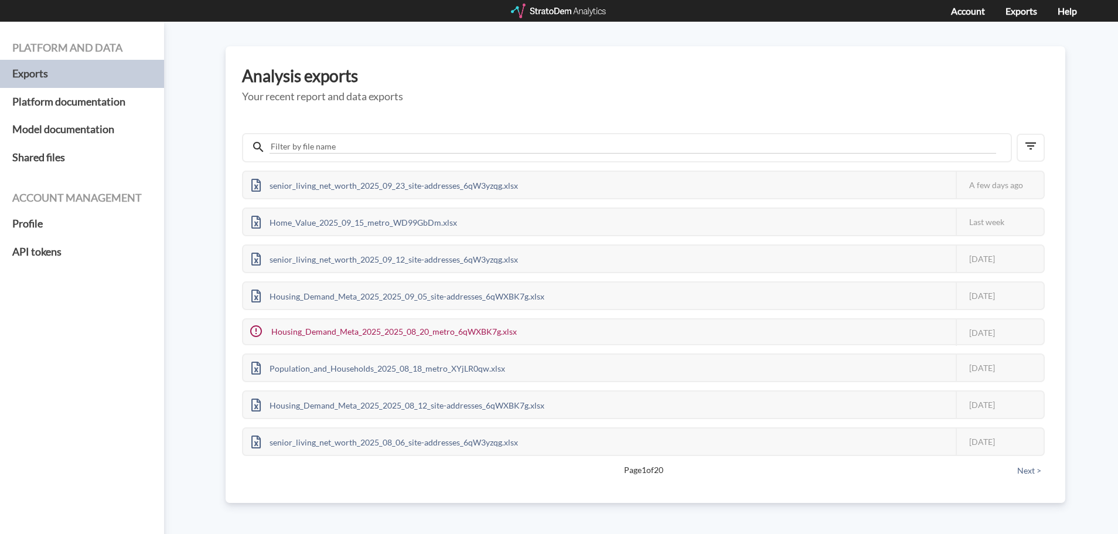
click at [535, 8] on div at bounding box center [559, 11] width 97 height 15
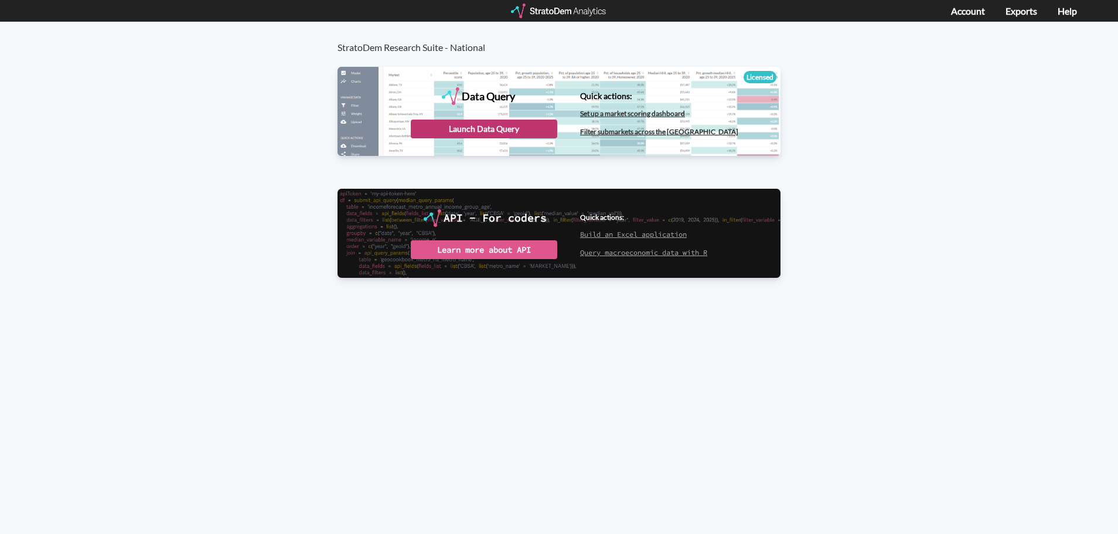
click at [497, 126] on div "Launch Data Query" at bounding box center [484, 128] width 146 height 19
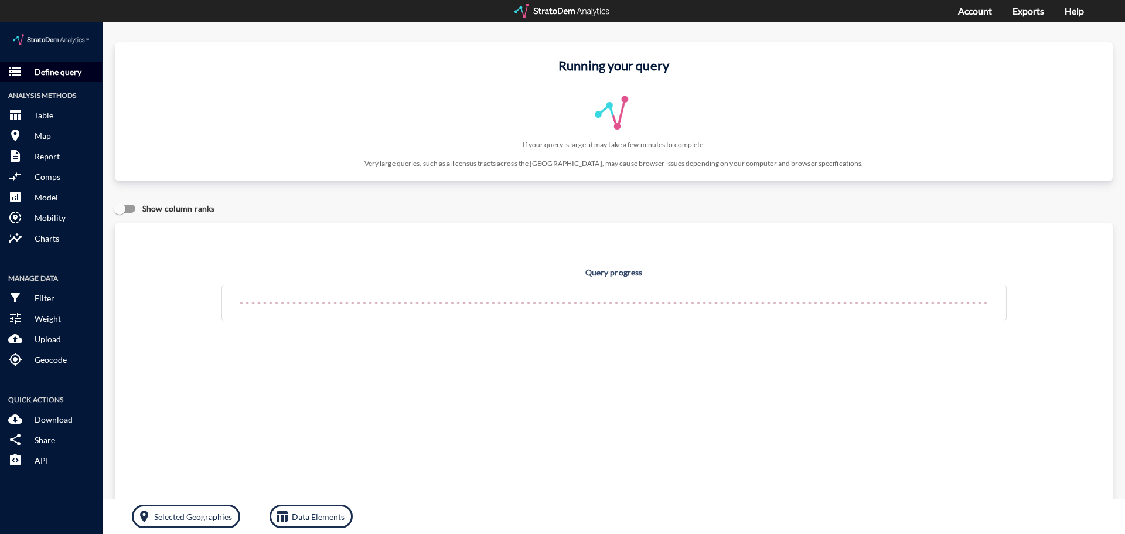
click p "Define query"
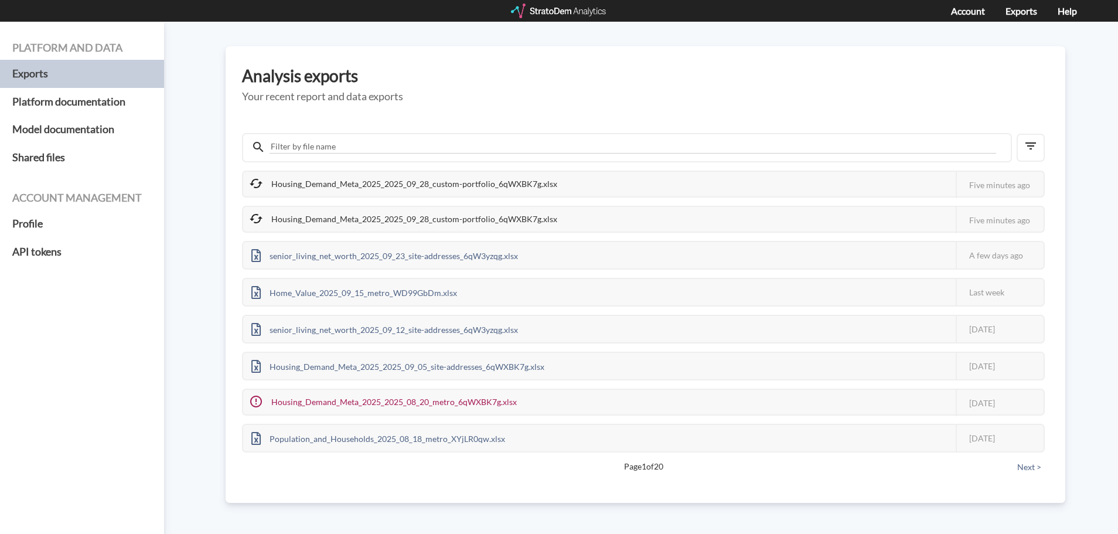
click at [388, 212] on div "Housing_Demand_Meta_2025_2025_09_28_custom-portfolio_6qWXBK7g.xlsx" at bounding box center [404, 219] width 322 height 25
